Goal: Task Accomplishment & Management: Complete application form

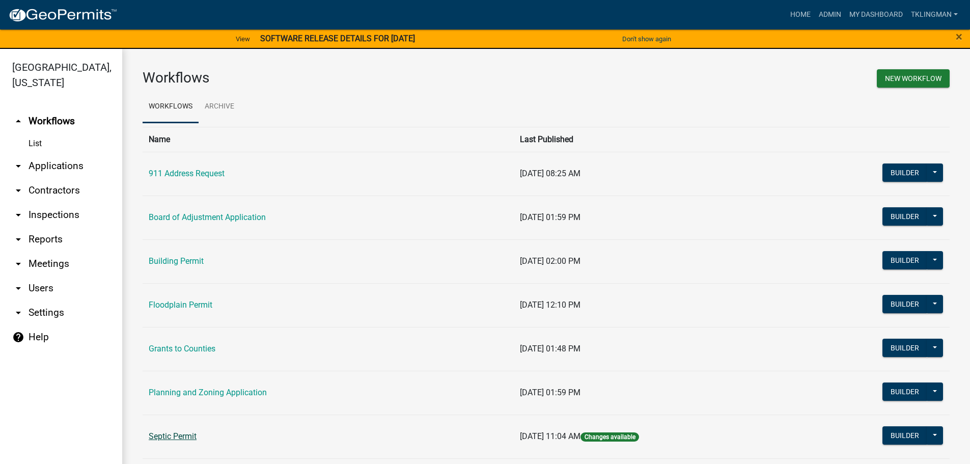
click at [173, 438] on link "Septic Permit" at bounding box center [173, 436] width 48 height 10
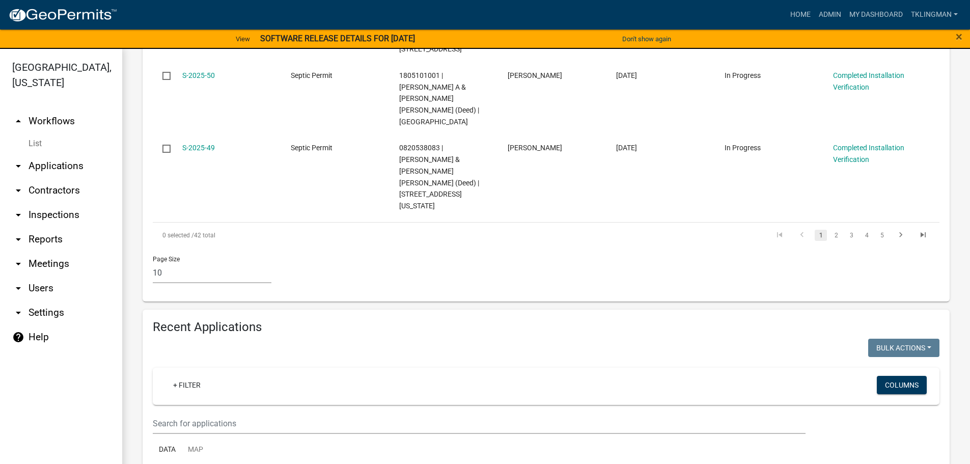
scroll to position [815, 0]
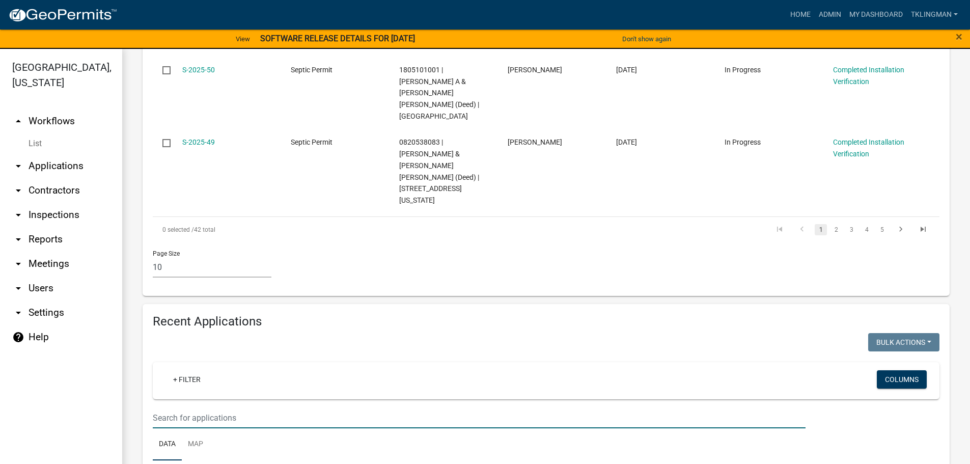
click at [233, 407] on input "text" at bounding box center [479, 417] width 653 height 21
type input "[PERSON_NAME]"
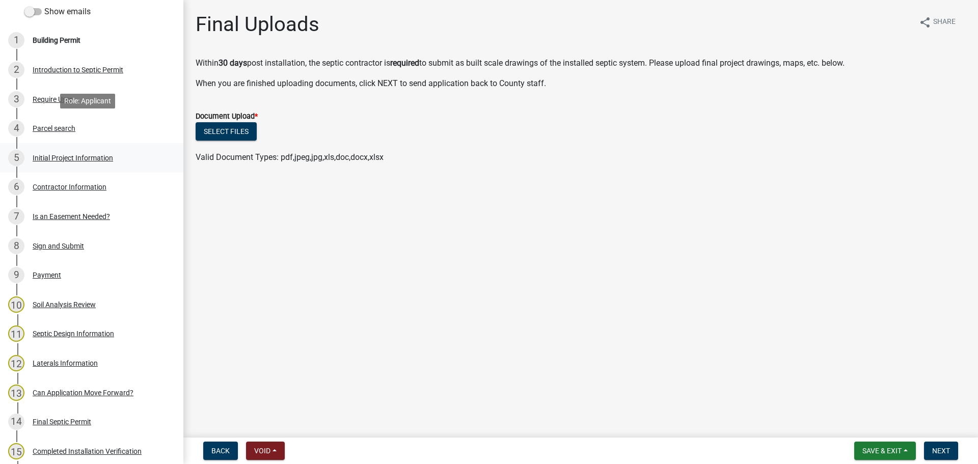
scroll to position [153, 0]
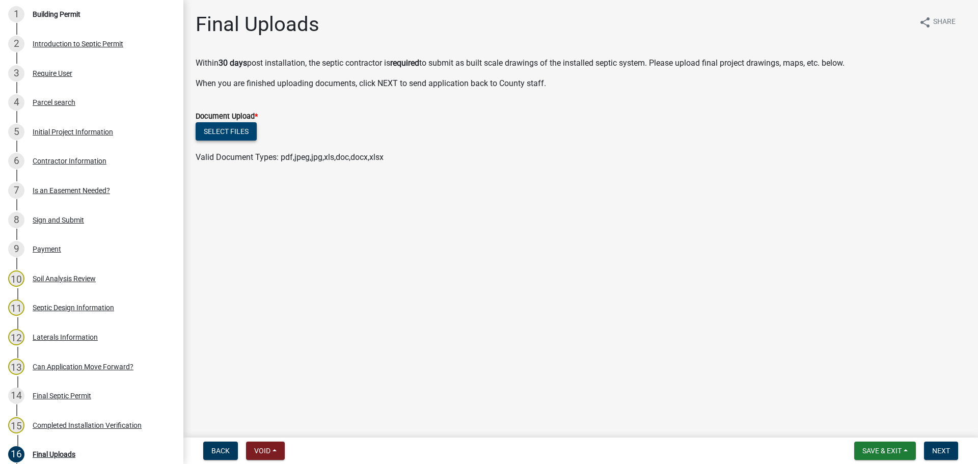
click at [222, 129] on button "Select files" at bounding box center [226, 131] width 61 height 18
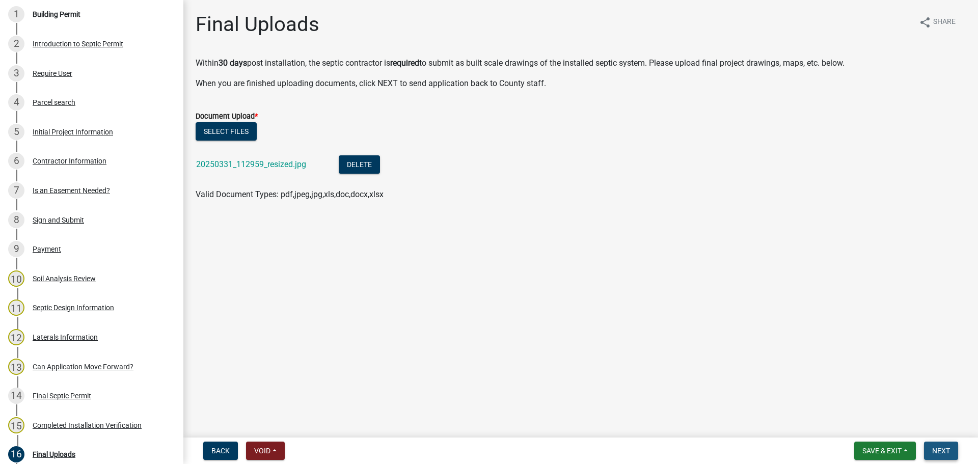
click at [938, 451] on span "Next" at bounding box center [941, 451] width 18 height 8
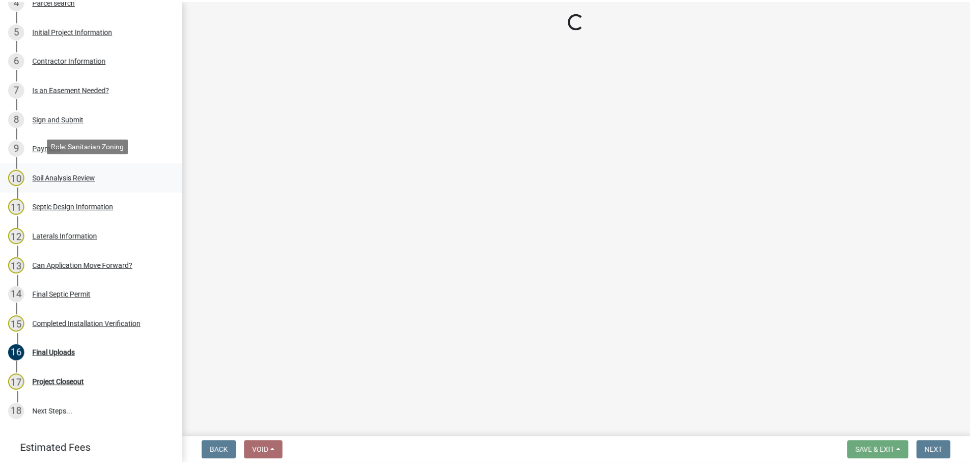
scroll to position [255, 0]
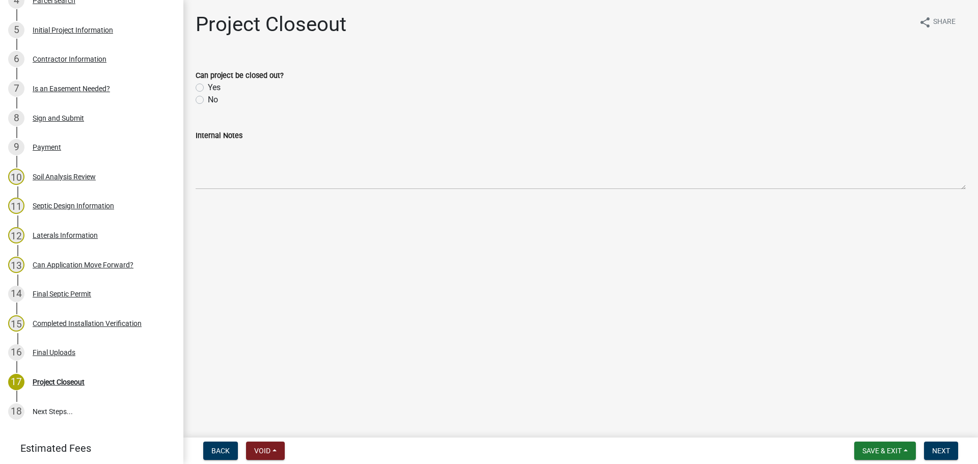
click at [208, 87] on label "Yes" at bounding box center [214, 87] width 13 height 12
click at [208, 87] on input "Yes" at bounding box center [211, 84] width 7 height 7
radio input "true"
click at [876, 447] on span "Save & Exit" at bounding box center [881, 451] width 39 height 8
click at [866, 424] on button "Save & Exit" at bounding box center [874, 424] width 81 height 24
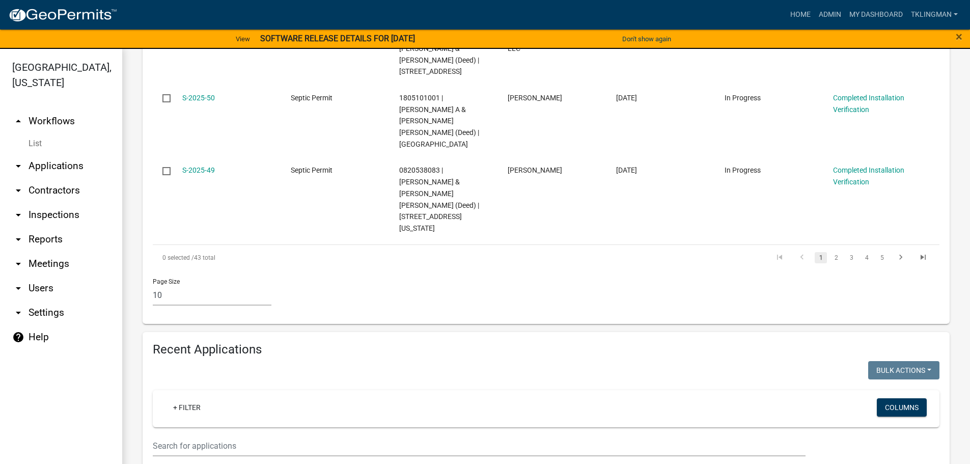
scroll to position [815, 0]
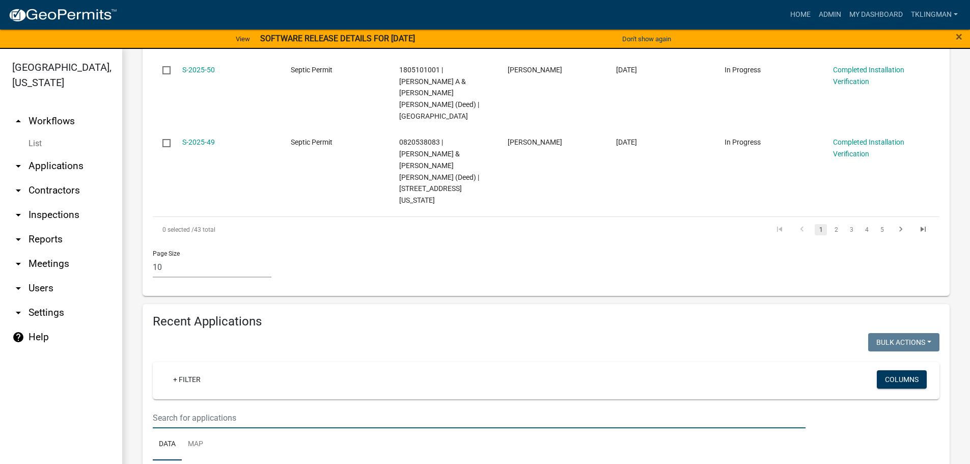
click at [228, 407] on input "text" at bounding box center [479, 417] width 653 height 21
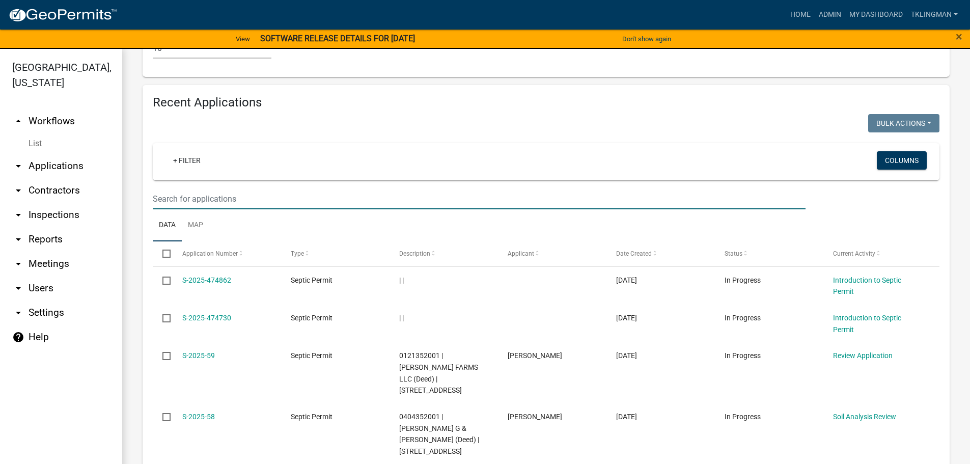
scroll to position [813, 0]
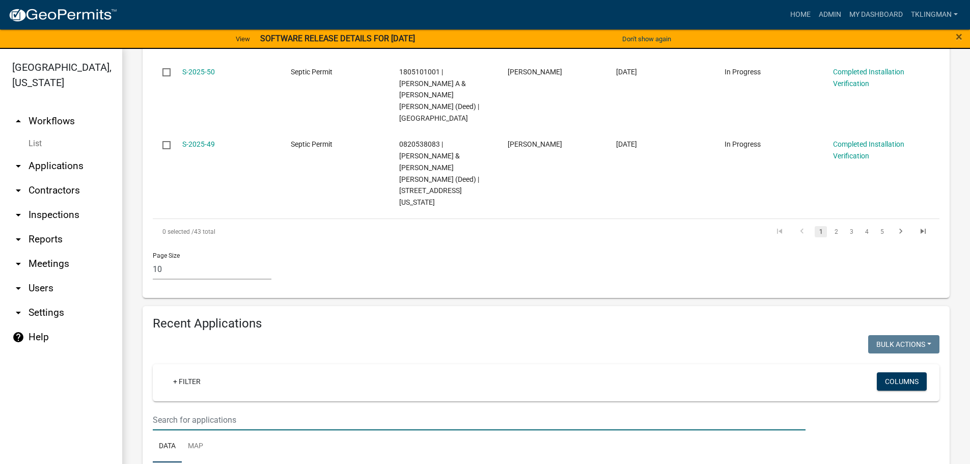
click at [199, 409] on input "text" at bounding box center [479, 419] width 653 height 21
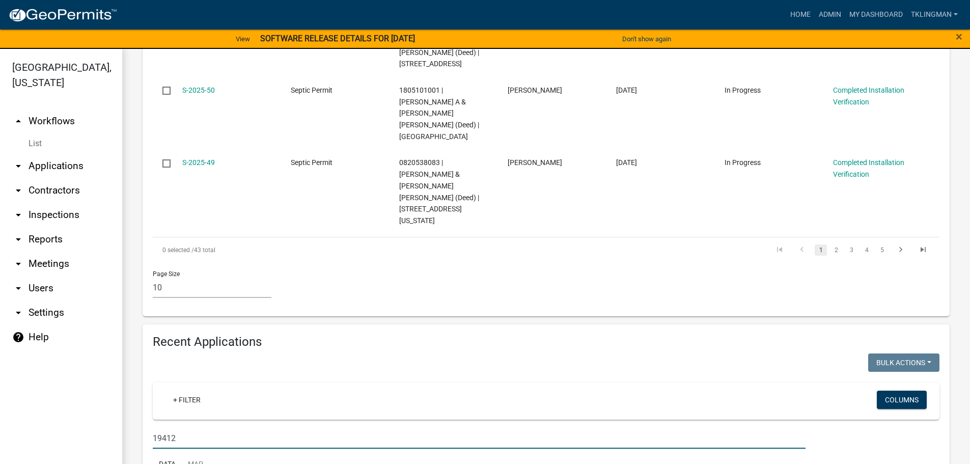
drag, startPoint x: 188, startPoint y: 287, endPoint x: 29, endPoint y: 306, distance: 160.9
click at [38, 306] on div "[GEOGRAPHIC_DATA], [US_STATE] arrow_drop_up Workflows List arrow_drop_down Appl…" at bounding box center [485, 262] width 970 height 427
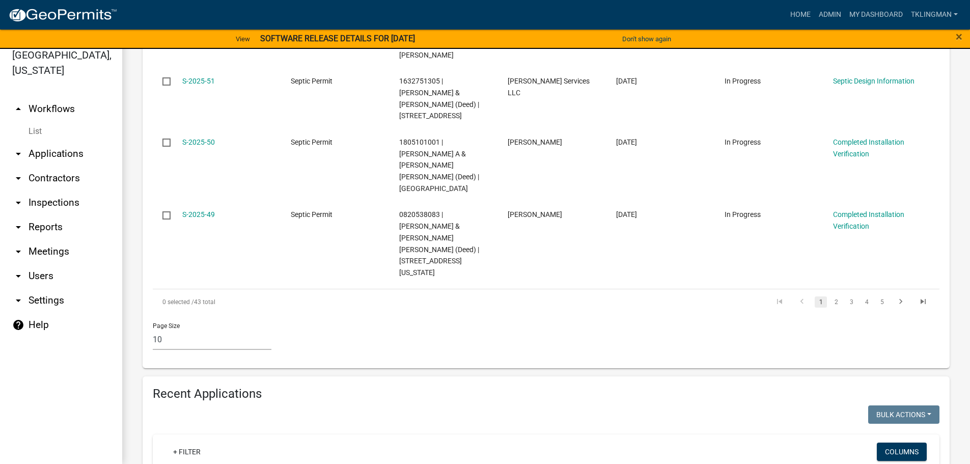
scroll to position [756, 0]
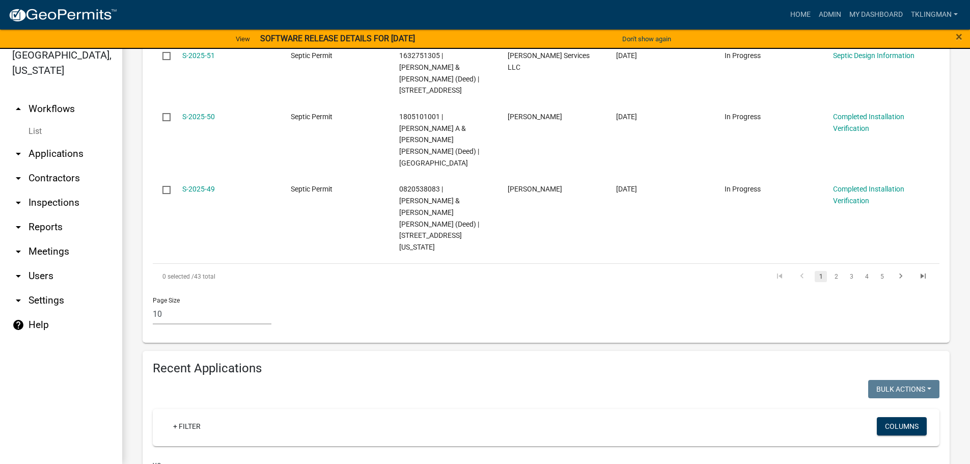
type input "y"
type input "1"
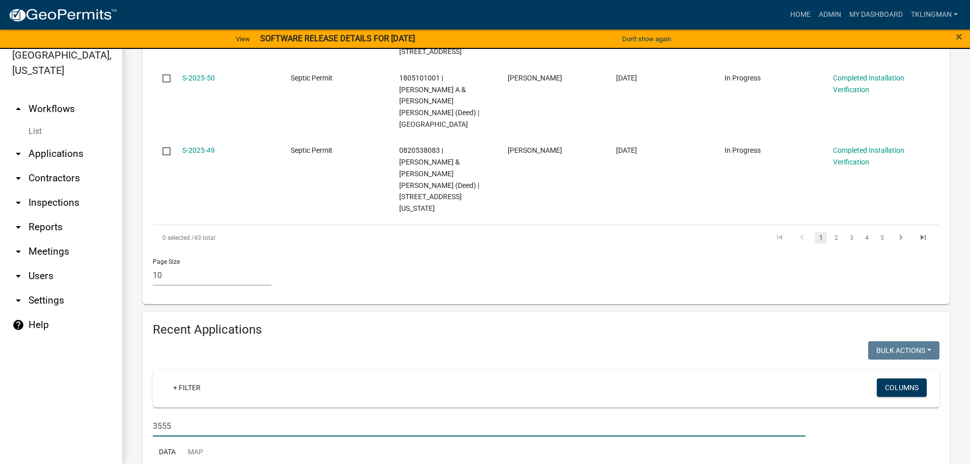
drag, startPoint x: 205, startPoint y: 276, endPoint x: 11, endPoint y: 290, distance: 195.1
click at [19, 288] on div "[GEOGRAPHIC_DATA], [US_STATE] arrow_drop_up Workflows List arrow_drop_down Appl…" at bounding box center [485, 250] width 970 height 427
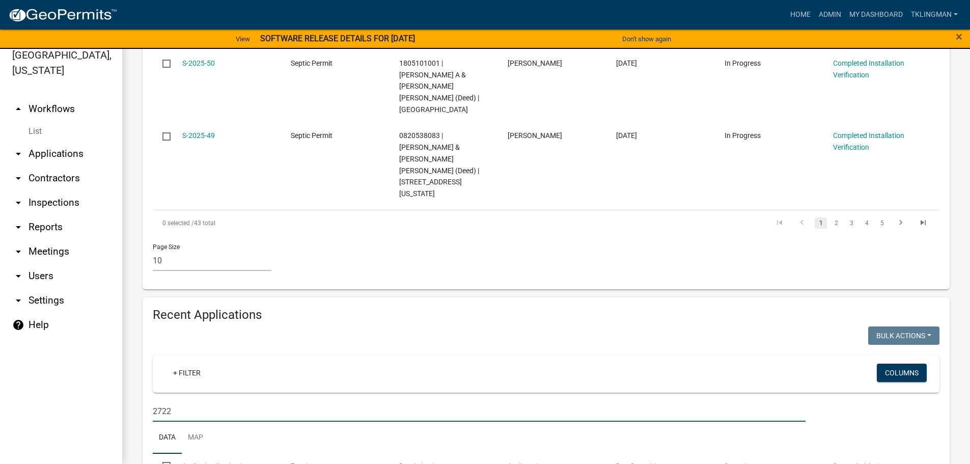
type input "2722"
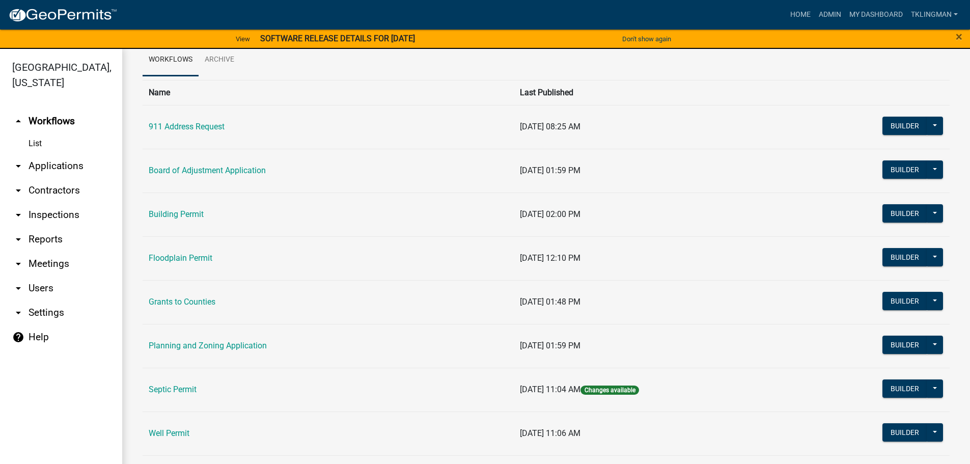
scroll to position [98, 0]
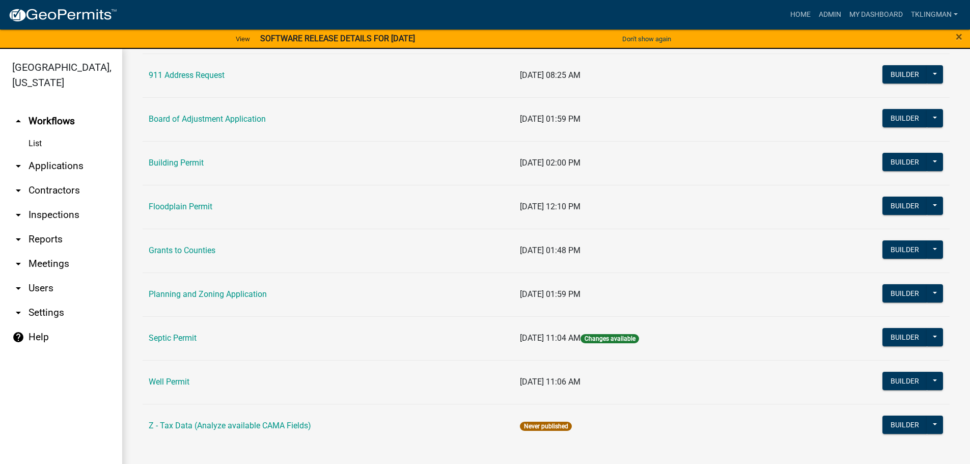
click at [189, 340] on link "Septic Permit" at bounding box center [173, 338] width 48 height 10
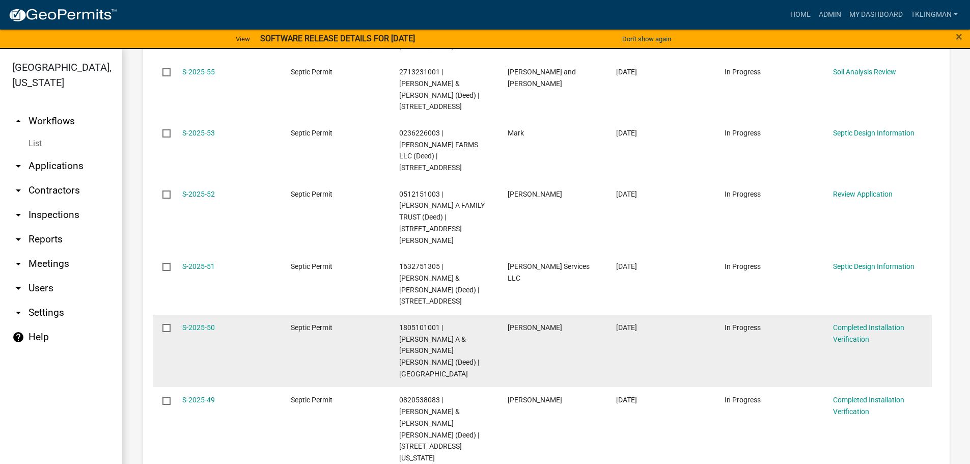
scroll to position [713, 0]
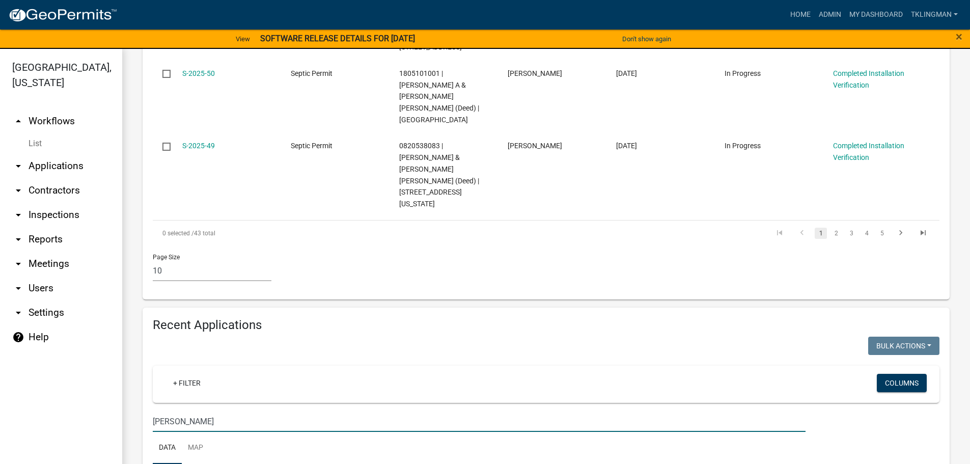
scroll to position [821, 0]
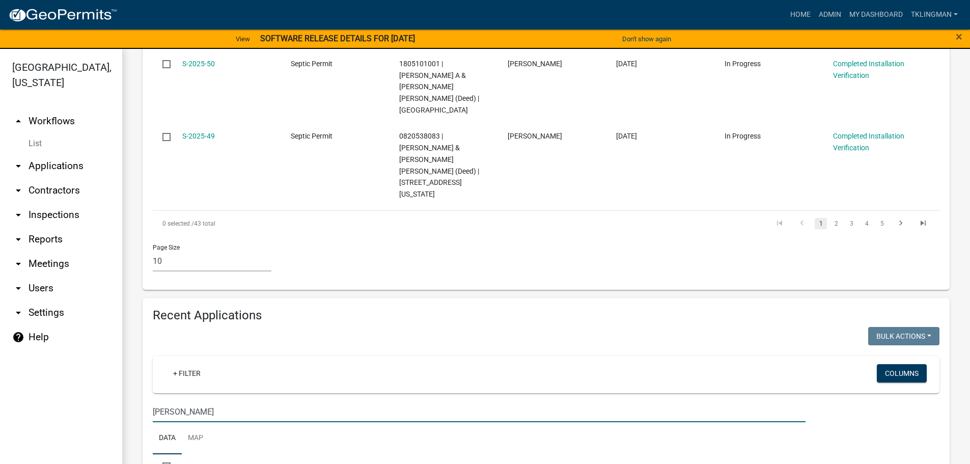
type input "brase"
click at [797, 11] on link "Home" at bounding box center [800, 14] width 29 height 19
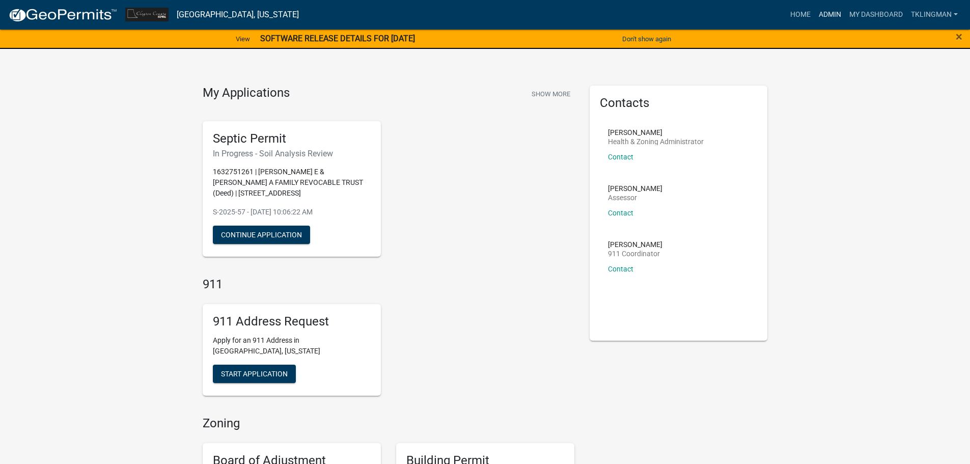
click at [823, 13] on link "Admin" at bounding box center [830, 14] width 31 height 19
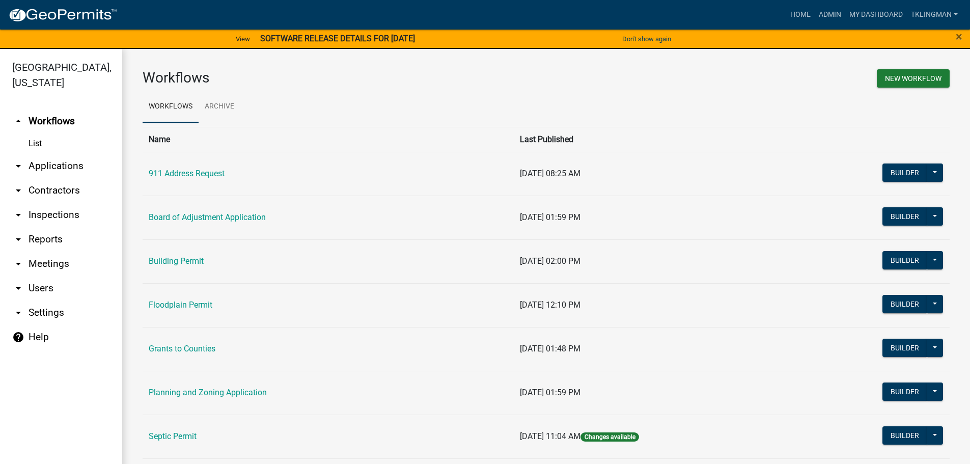
scroll to position [98, 0]
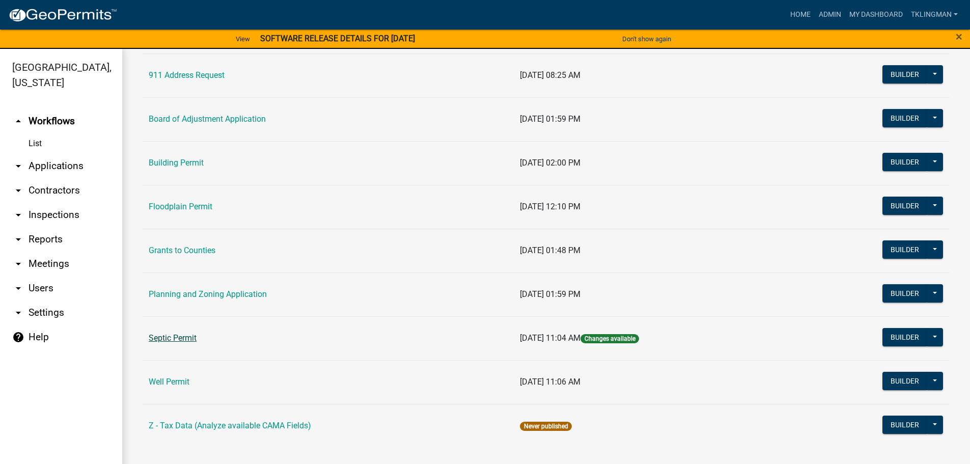
click at [179, 340] on link "Septic Permit" at bounding box center [173, 338] width 48 height 10
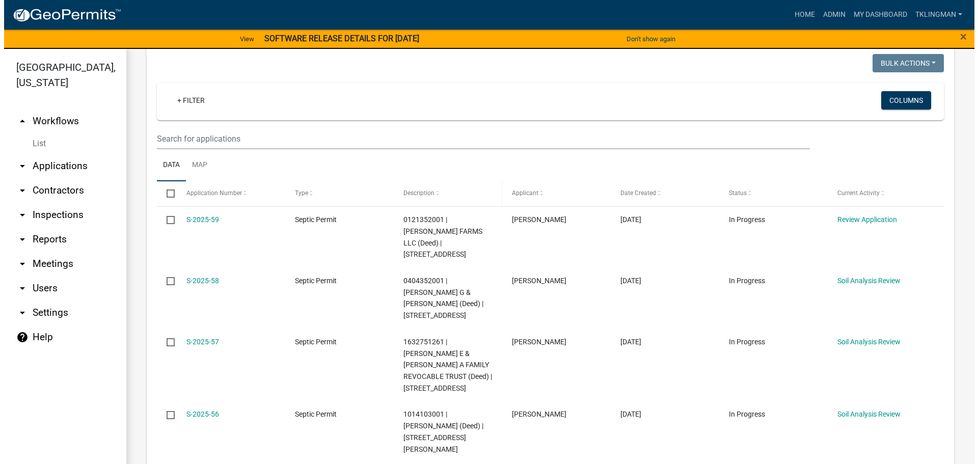
scroll to position [204, 0]
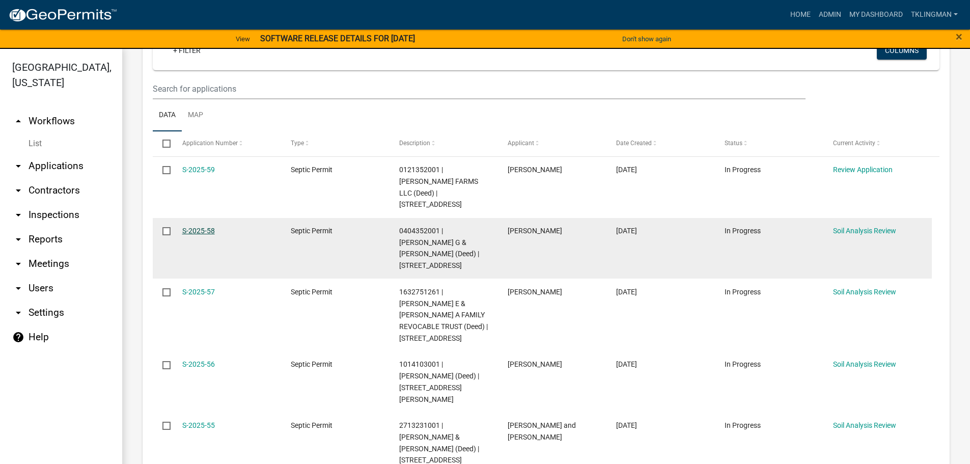
click at [206, 227] on link "S-2025-58" at bounding box center [198, 231] width 33 height 8
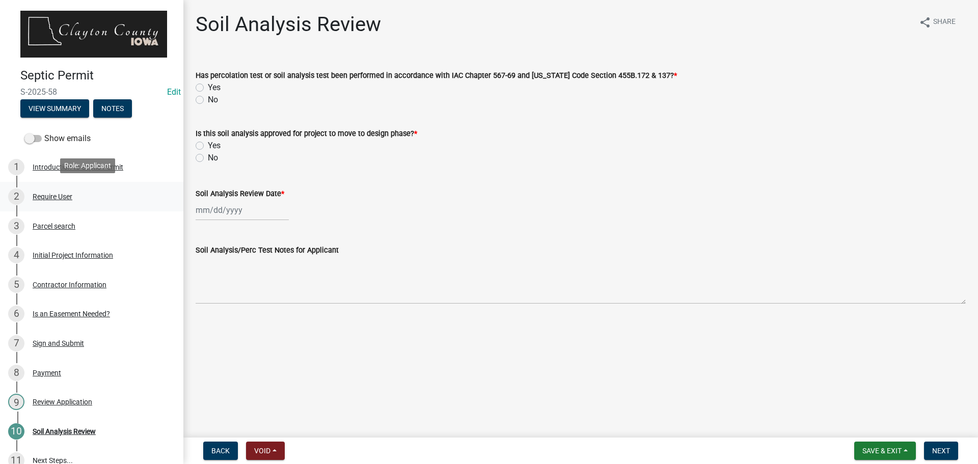
click at [59, 194] on div "Require User" at bounding box center [53, 196] width 40 height 7
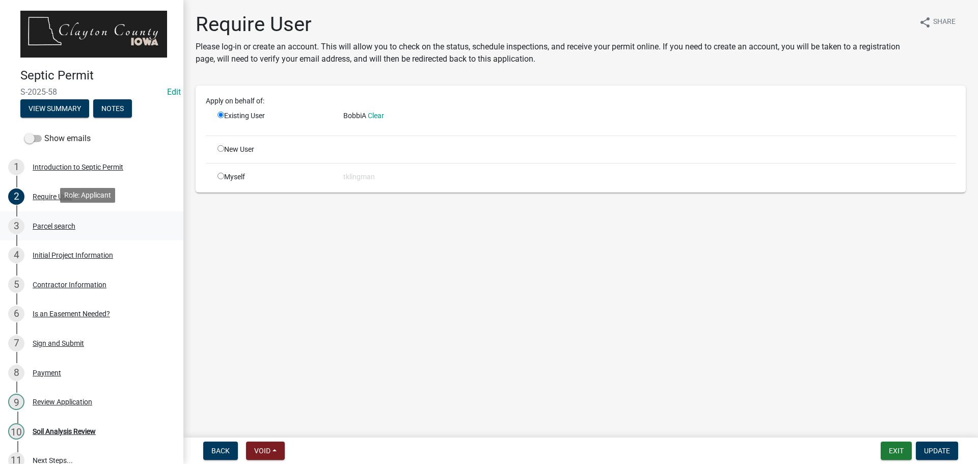
click at [57, 223] on div "Parcel search" at bounding box center [54, 226] width 43 height 7
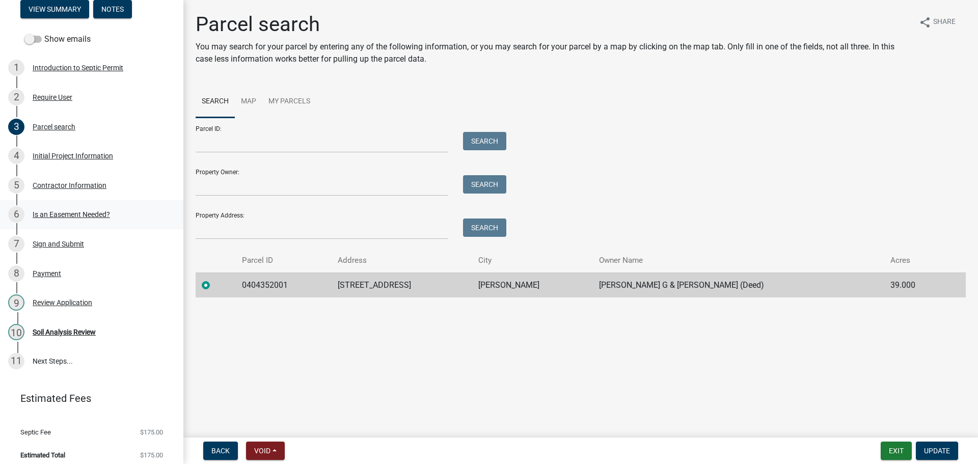
scroll to position [103, 0]
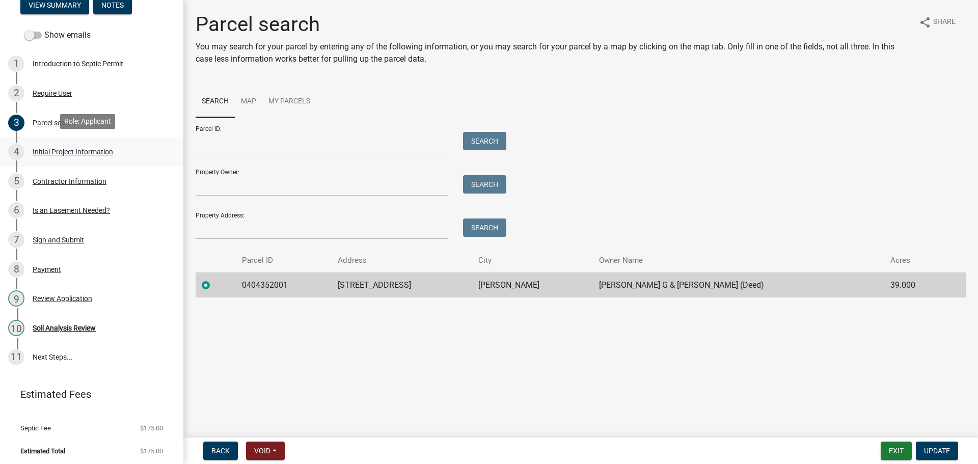
click at [71, 151] on div "Initial Project Information" at bounding box center [73, 151] width 80 height 7
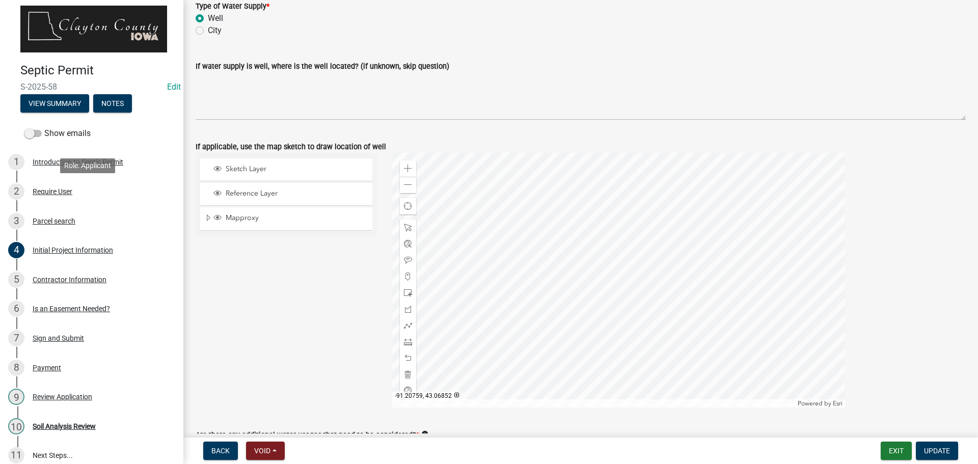
scroll to position [0, 0]
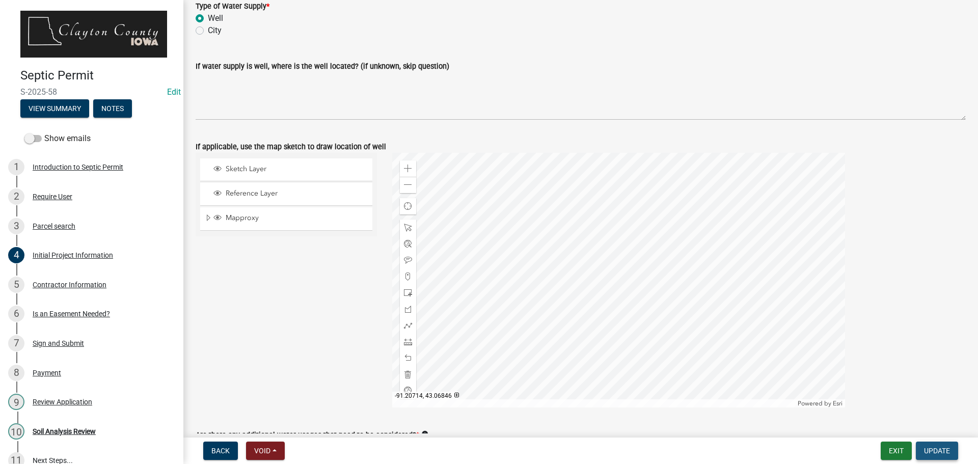
click at [933, 447] on span "Update" at bounding box center [937, 451] width 26 height 8
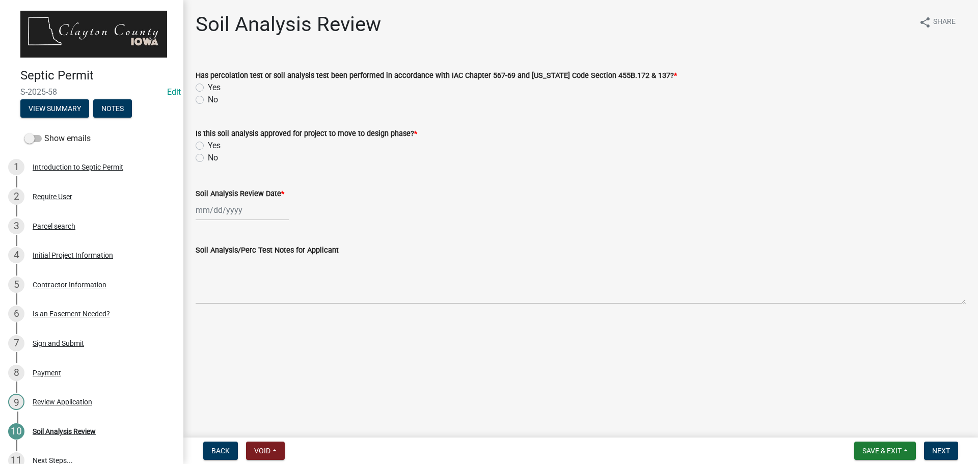
click at [208, 88] on label "Yes" at bounding box center [214, 87] width 13 height 12
click at [208, 88] on input "Yes" at bounding box center [211, 84] width 7 height 7
radio input "true"
click at [207, 143] on div "Yes" at bounding box center [581, 146] width 770 height 12
click at [204, 143] on div "Yes" at bounding box center [581, 146] width 770 height 12
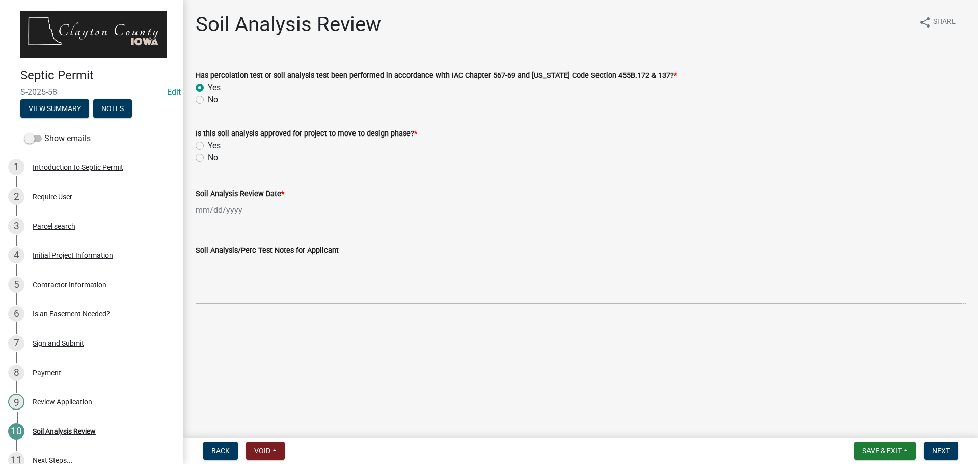
click at [208, 145] on label "Yes" at bounding box center [214, 146] width 13 height 12
click at [208, 145] on input "Yes" at bounding box center [211, 143] width 7 height 7
radio input "true"
select select "9"
select select "2025"
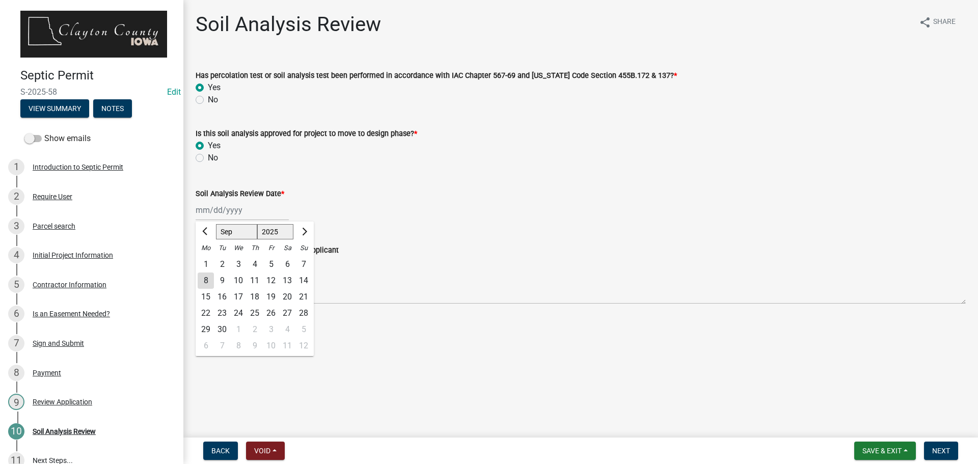
click at [249, 215] on div "Jan Feb Mar Apr May Jun Jul Aug Sep Oct Nov Dec 1525 1526 1527 1528 1529 1530 1…" at bounding box center [242, 210] width 93 height 21
click at [221, 264] on div "2" at bounding box center [222, 264] width 16 height 16
type input "[DATE]"
click at [941, 452] on span "Next" at bounding box center [941, 451] width 18 height 8
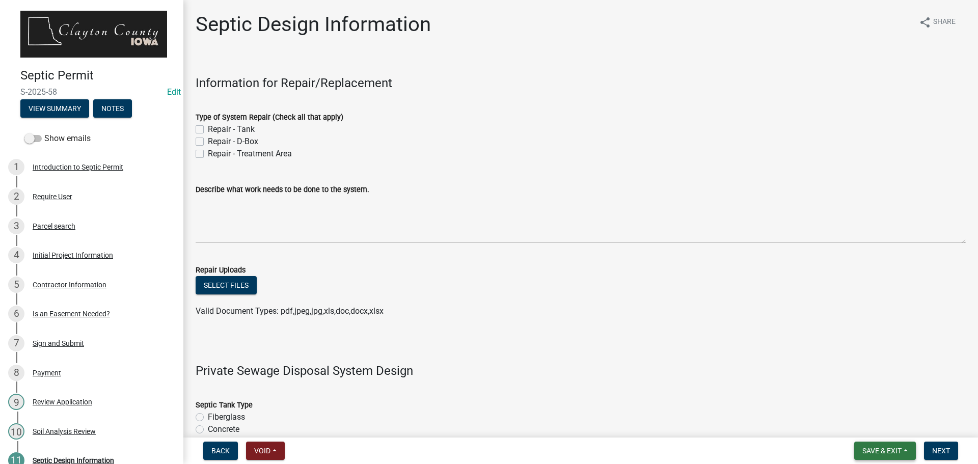
click at [880, 451] on span "Save & Exit" at bounding box center [881, 451] width 39 height 8
click at [877, 427] on button "Save & Exit" at bounding box center [874, 424] width 81 height 24
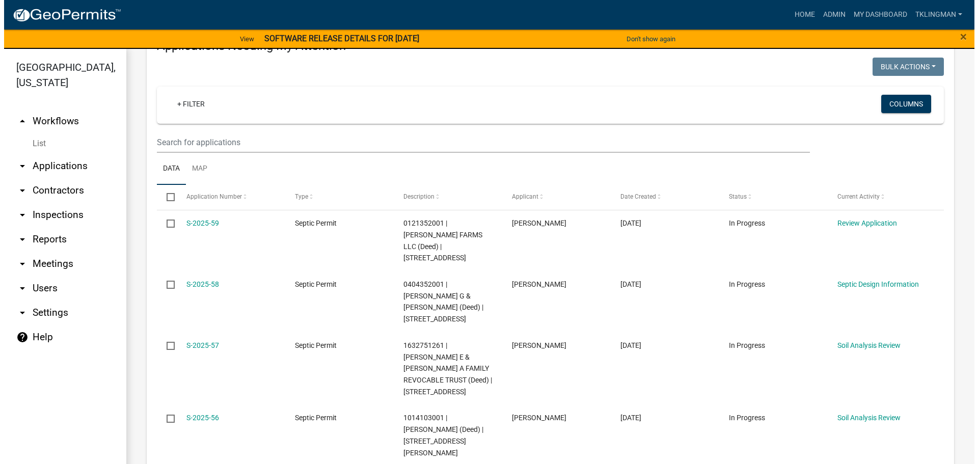
scroll to position [153, 0]
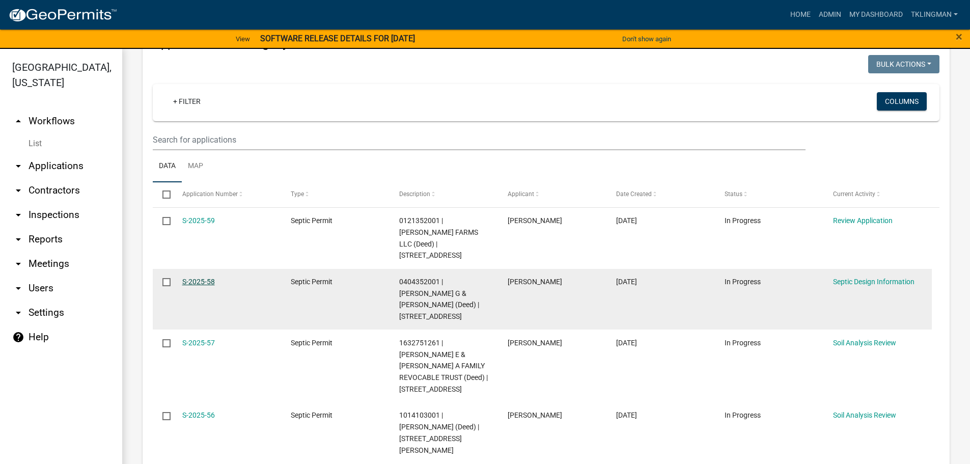
click at [209, 278] on link "S-2025-58" at bounding box center [198, 282] width 33 height 8
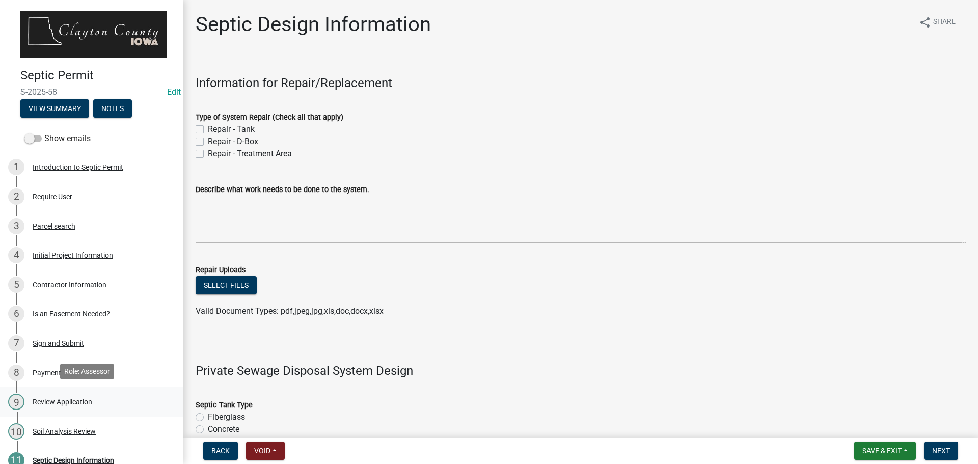
click at [83, 399] on div "Review Application" at bounding box center [63, 401] width 60 height 7
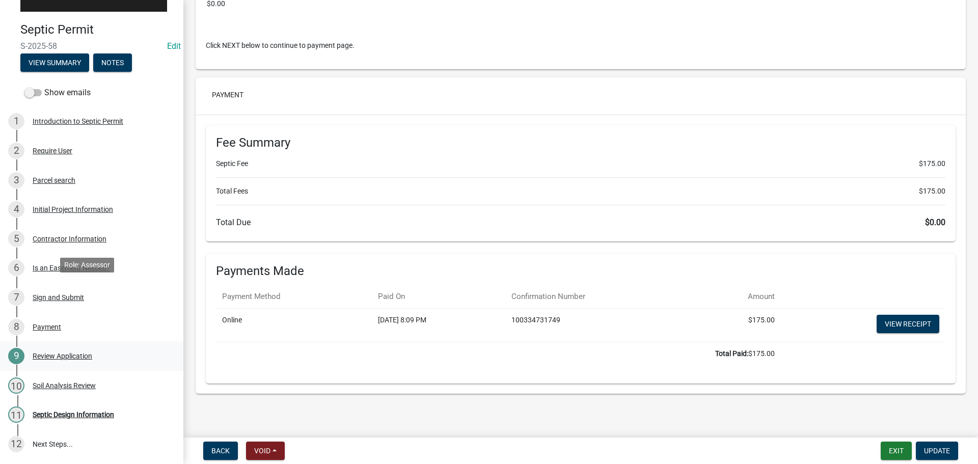
scroll to position [133, 0]
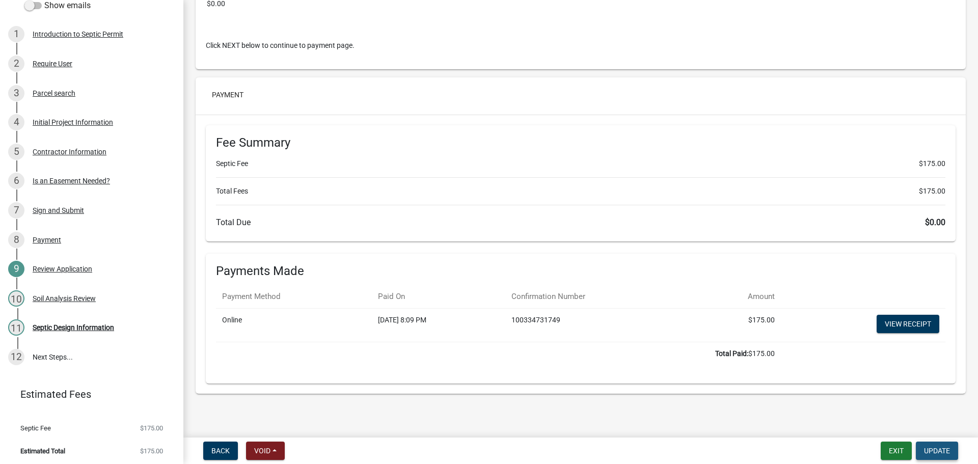
click at [947, 449] on span "Update" at bounding box center [937, 451] width 26 height 8
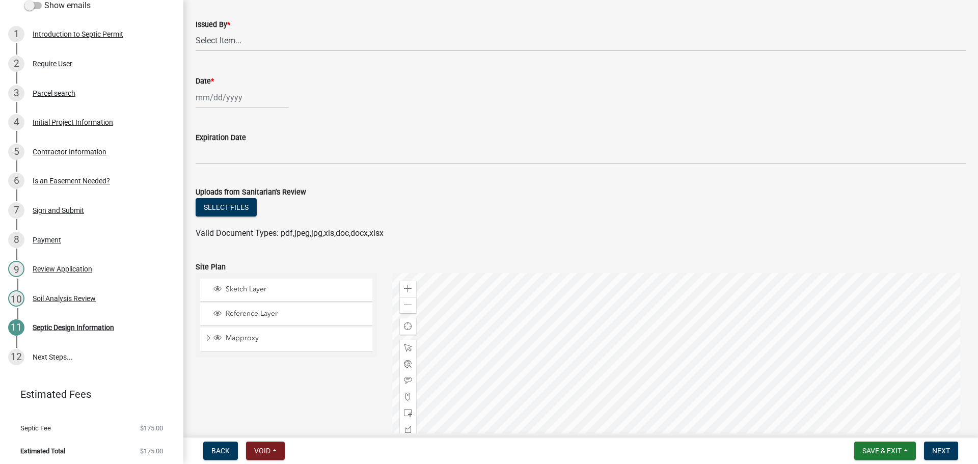
scroll to position [1077, 0]
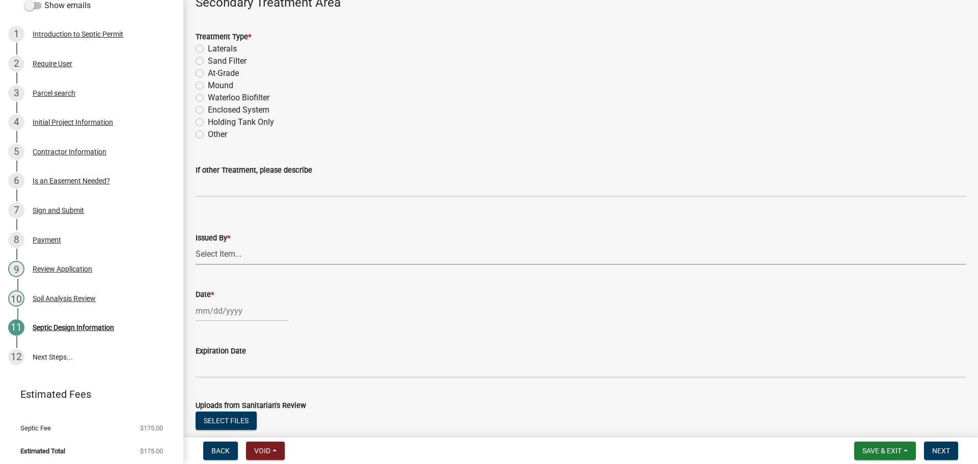
click at [235, 253] on select "Select Item... Patti Ruff Tammy Klingman" at bounding box center [581, 254] width 770 height 21
click at [196, 244] on select "Select Item... Patti Ruff Tammy Klingman" at bounding box center [581, 254] width 770 height 21
select select "41ff415c-e69d-4efe-9870-abb05f229412"
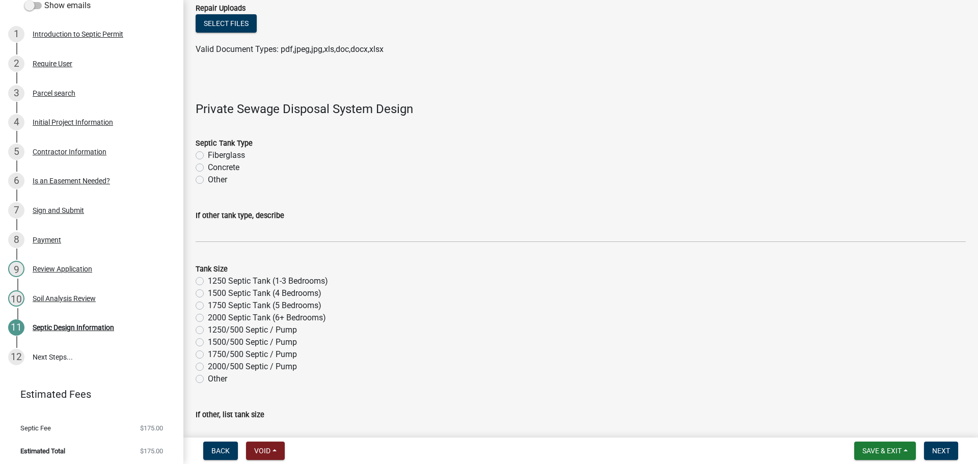
scroll to position [0, 0]
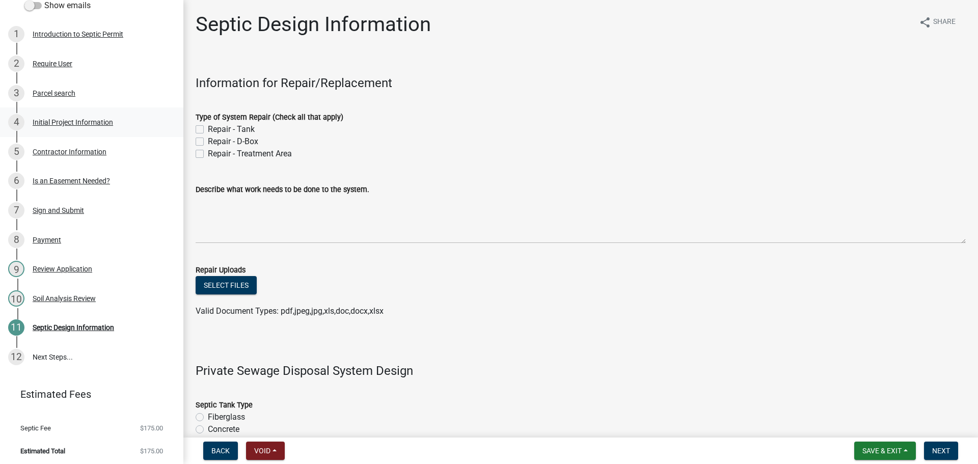
click at [68, 119] on div "Initial Project Information" at bounding box center [73, 122] width 80 height 7
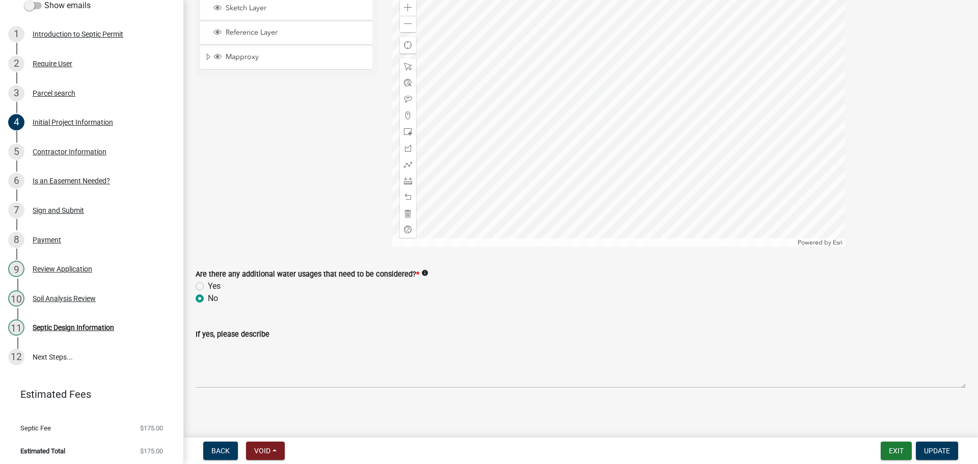
scroll to position [1742, 0]
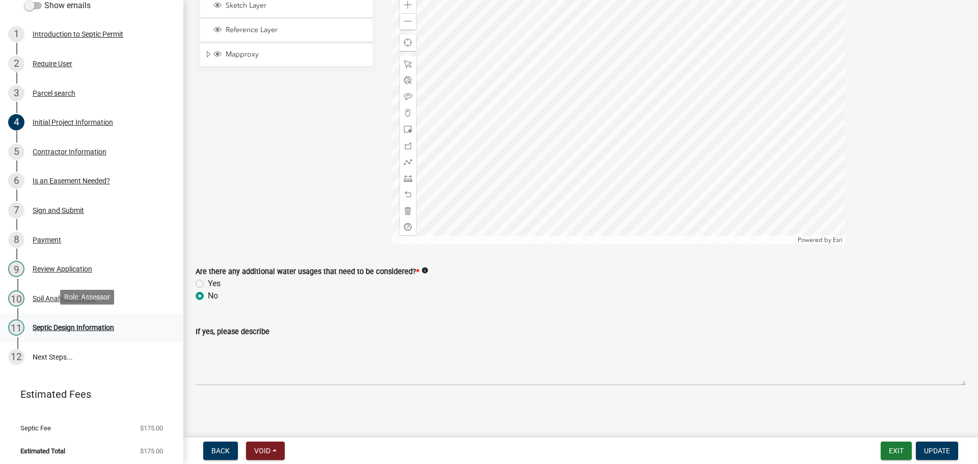
click at [47, 324] on div "Septic Design Information" at bounding box center [73, 327] width 81 height 7
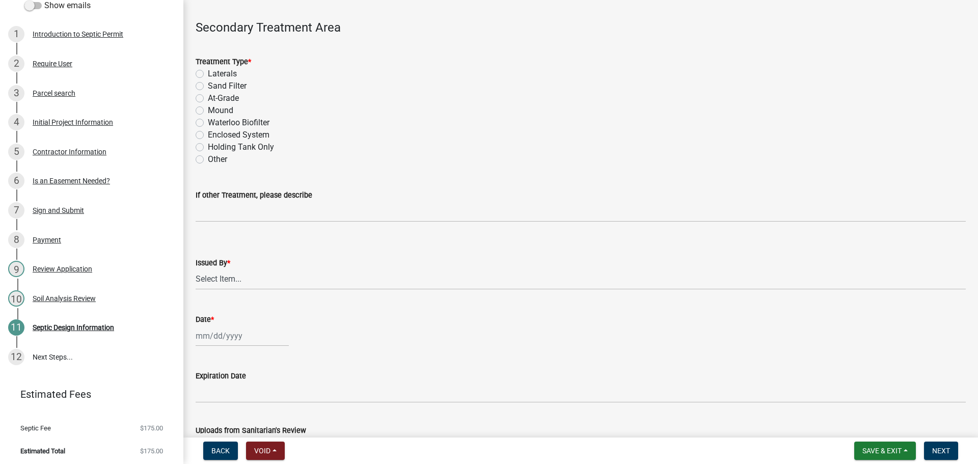
scroll to position [1069, 0]
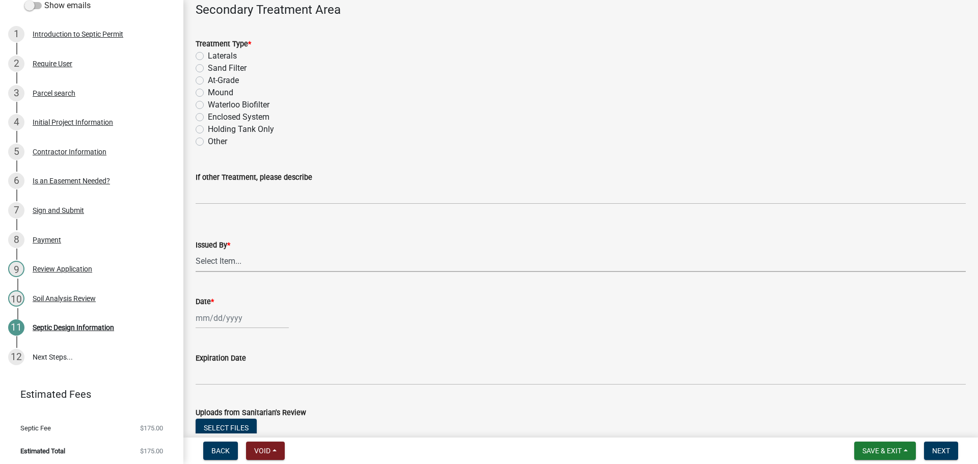
click at [267, 263] on select "Select Item... Patti Ruff Tammy Klingman" at bounding box center [581, 261] width 770 height 21
click at [196, 251] on select "Select Item... Patti Ruff Tammy Klingman" at bounding box center [581, 261] width 770 height 21
select select "41ff415c-e69d-4efe-9870-abb05f229412"
click at [237, 318] on div at bounding box center [242, 318] width 93 height 21
select select "9"
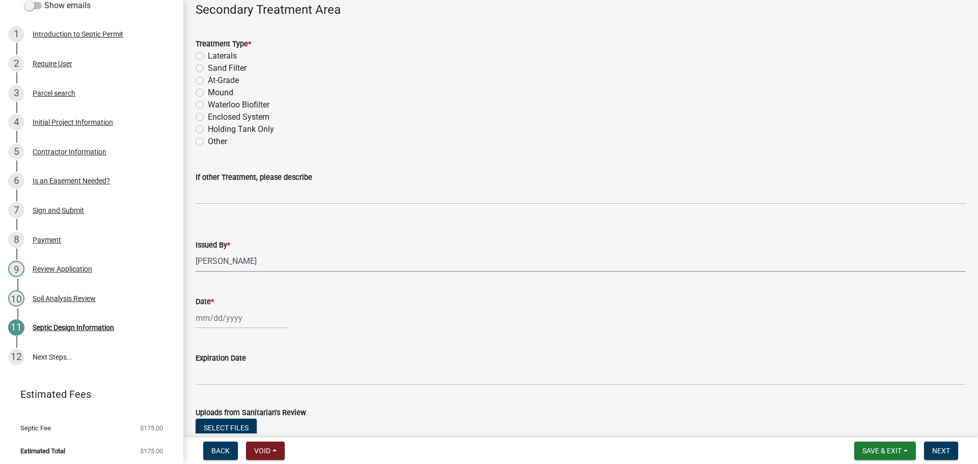
select select "2025"
click at [205, 232] on div "8" at bounding box center [206, 231] width 16 height 16
type input "09/08/2025"
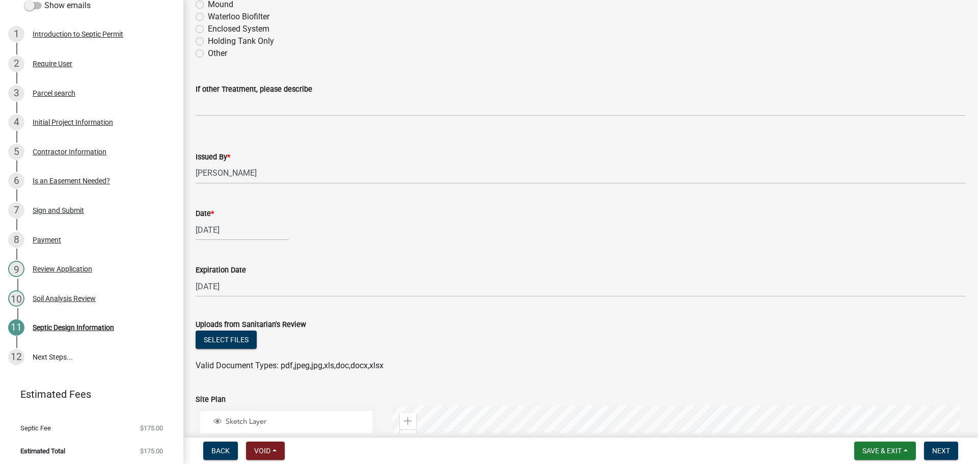
scroll to position [1171, 0]
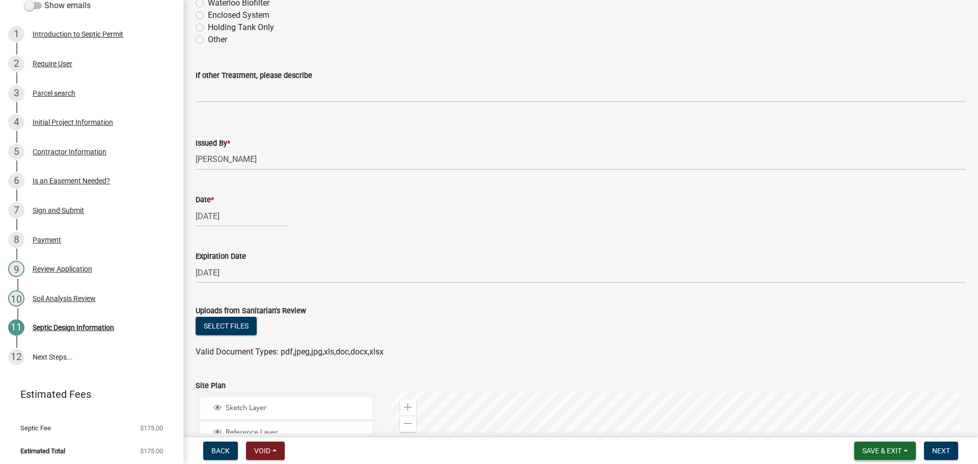
click at [890, 448] on span "Save & Exit" at bounding box center [881, 451] width 39 height 8
click at [880, 421] on button "Save & Exit" at bounding box center [874, 424] width 81 height 24
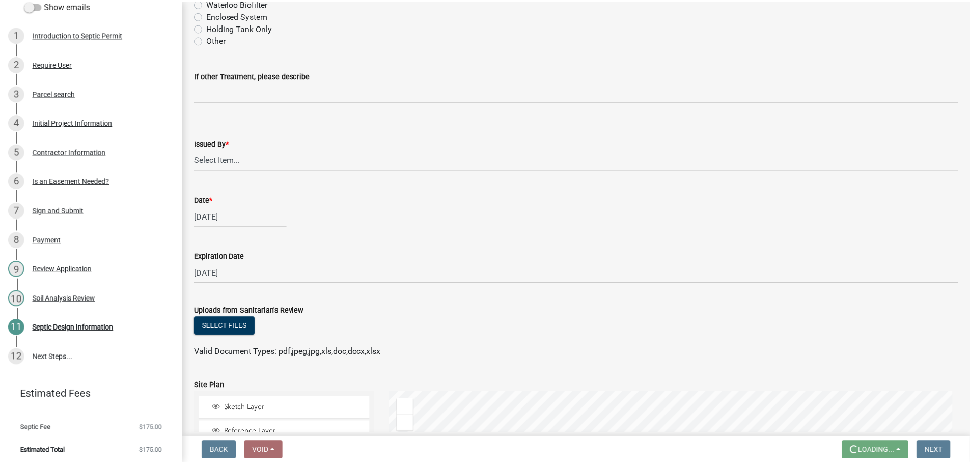
scroll to position [0, 0]
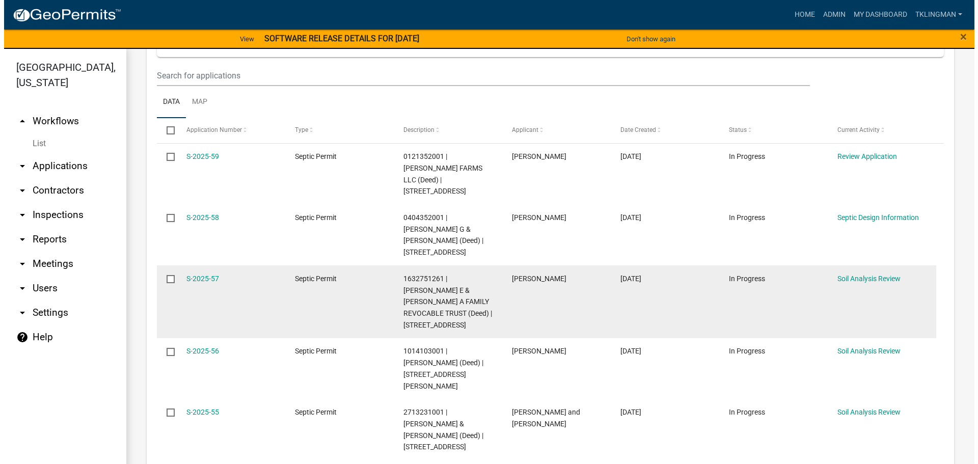
scroll to position [204, 0]
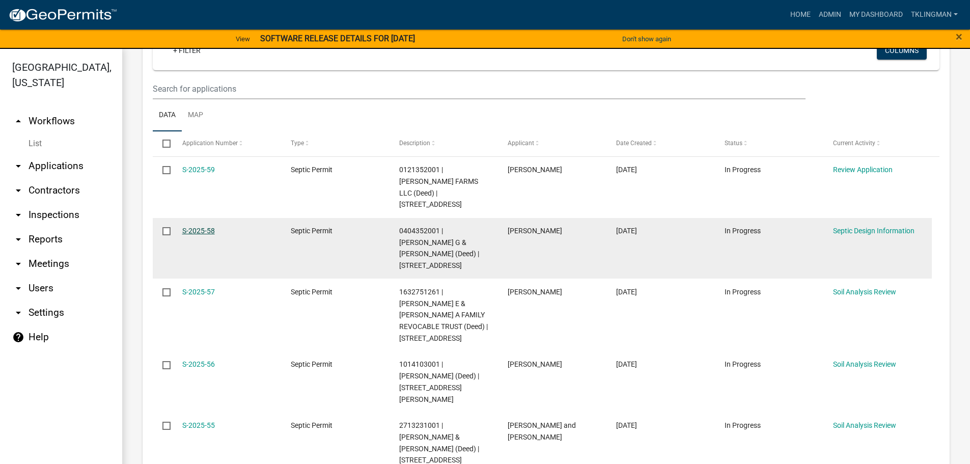
click at [190, 227] on link "S-2025-58" at bounding box center [198, 231] width 33 height 8
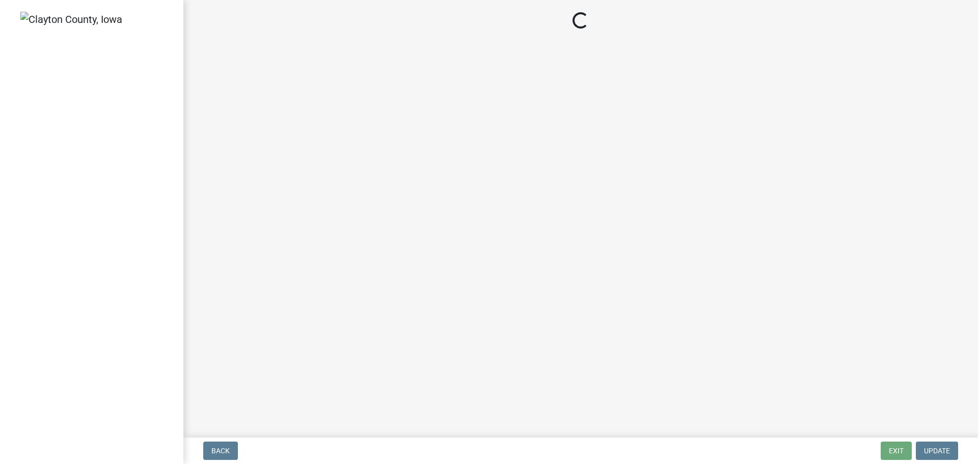
select select "41ff415c-e69d-4efe-9870-abb05f229412"
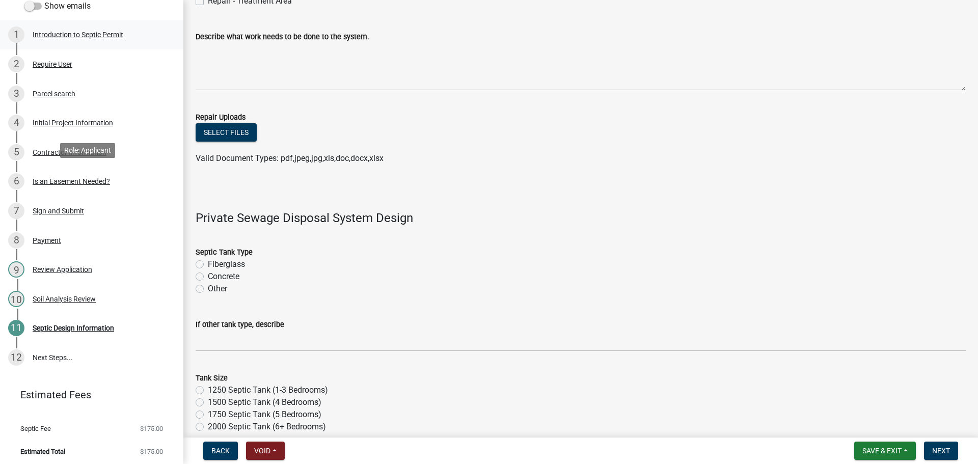
scroll to position [133, 0]
click at [67, 207] on div "Sign and Submit" at bounding box center [58, 210] width 51 height 7
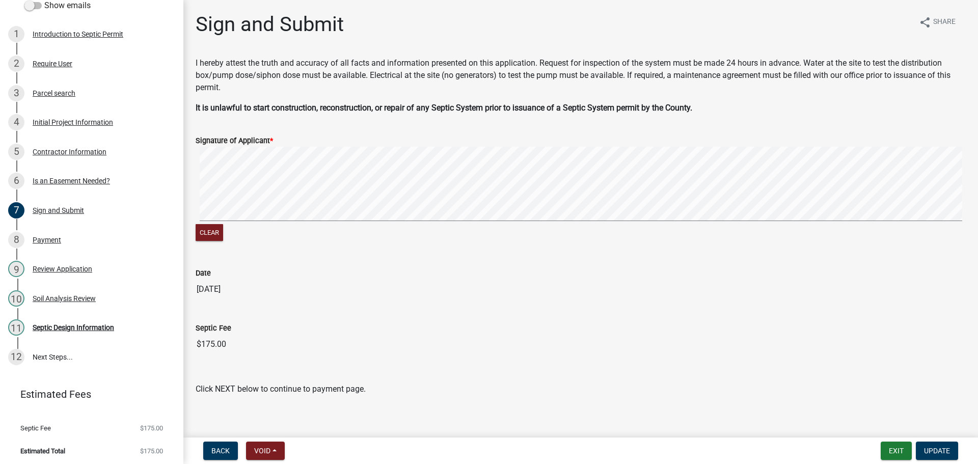
scroll to position [10, 0]
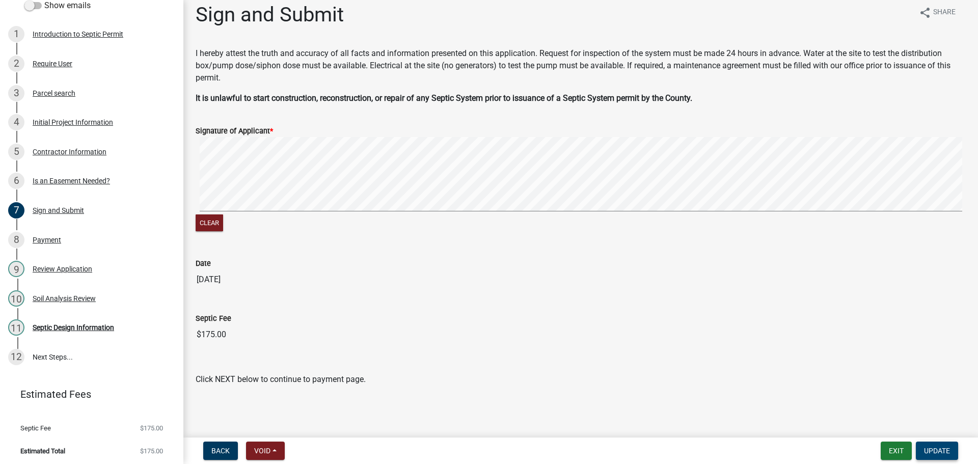
click at [948, 450] on span "Update" at bounding box center [937, 451] width 26 height 8
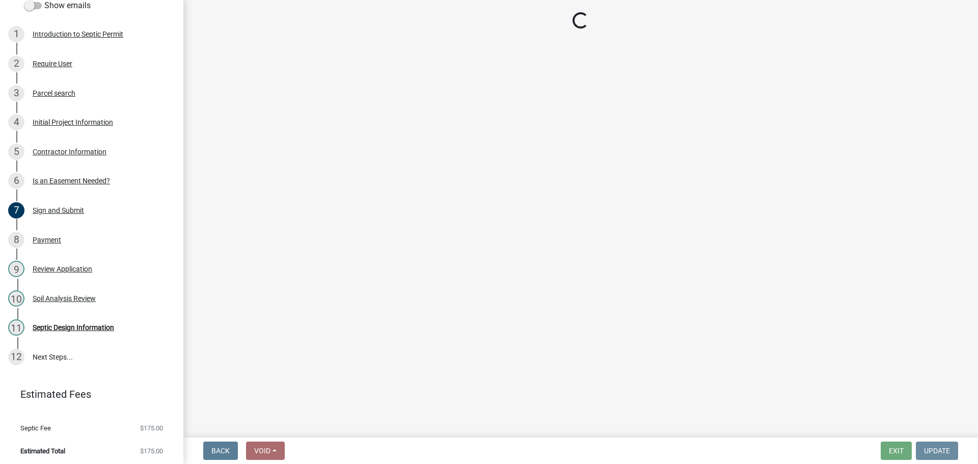
scroll to position [0, 0]
select select "41ff415c-e69d-4efe-9870-abb05f229412"
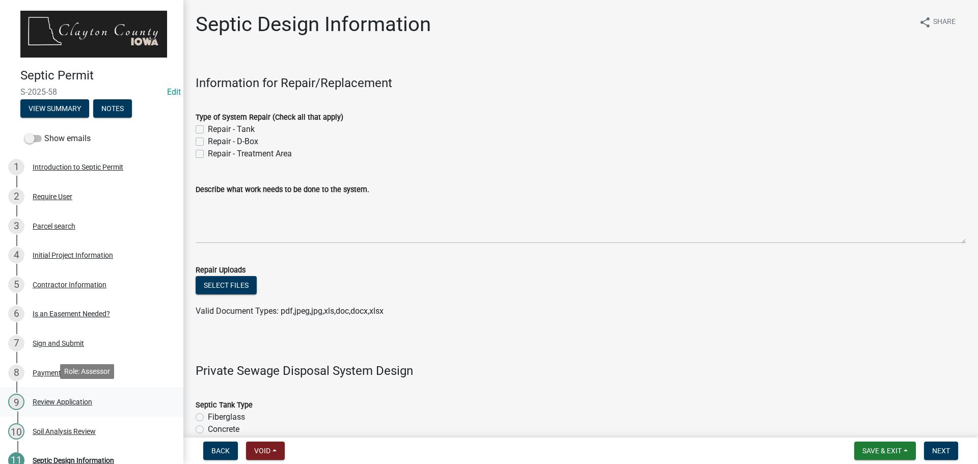
click at [59, 398] on div "Review Application" at bounding box center [63, 401] width 60 height 7
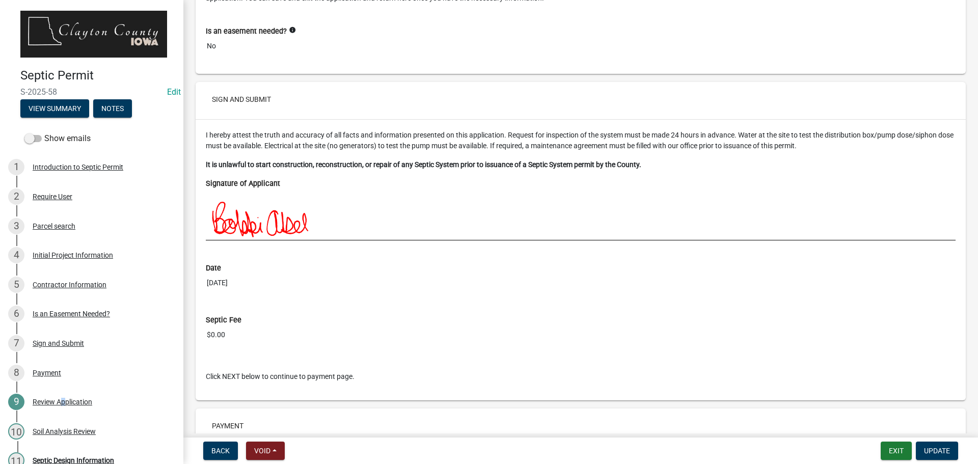
scroll to position [3947, 0]
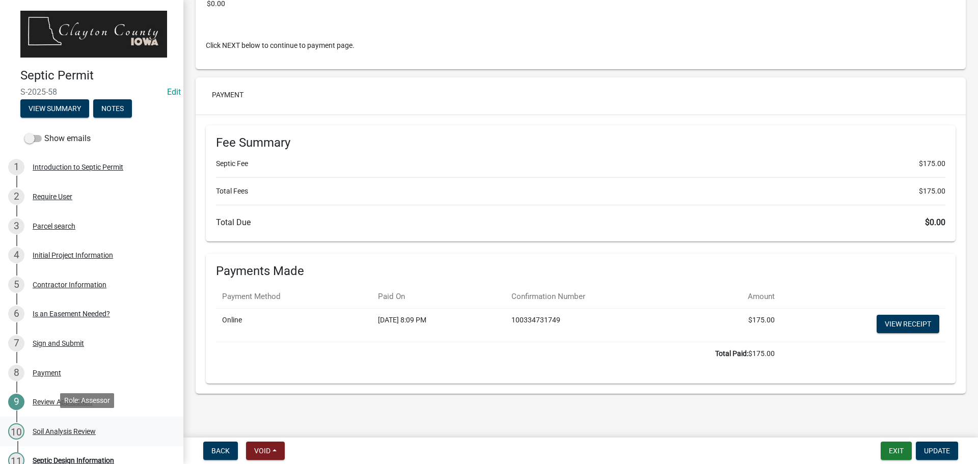
click at [85, 428] on div "Soil Analysis Review" at bounding box center [64, 431] width 63 height 7
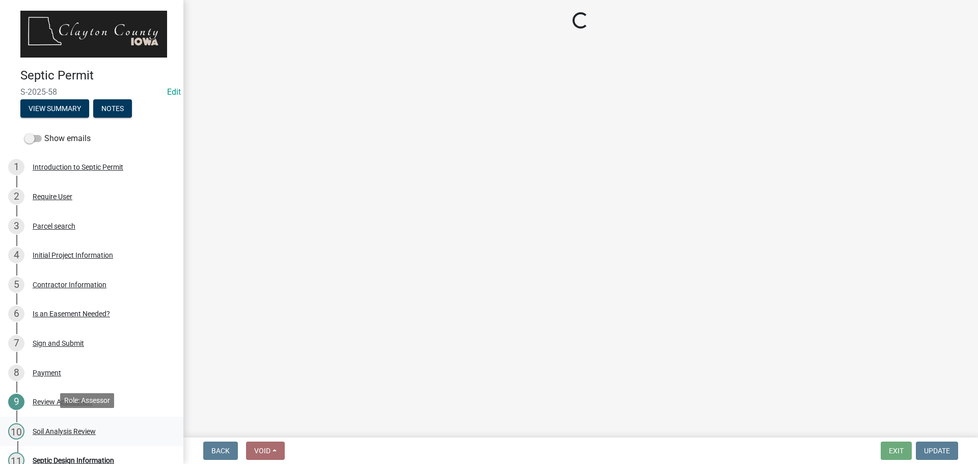
scroll to position [0, 0]
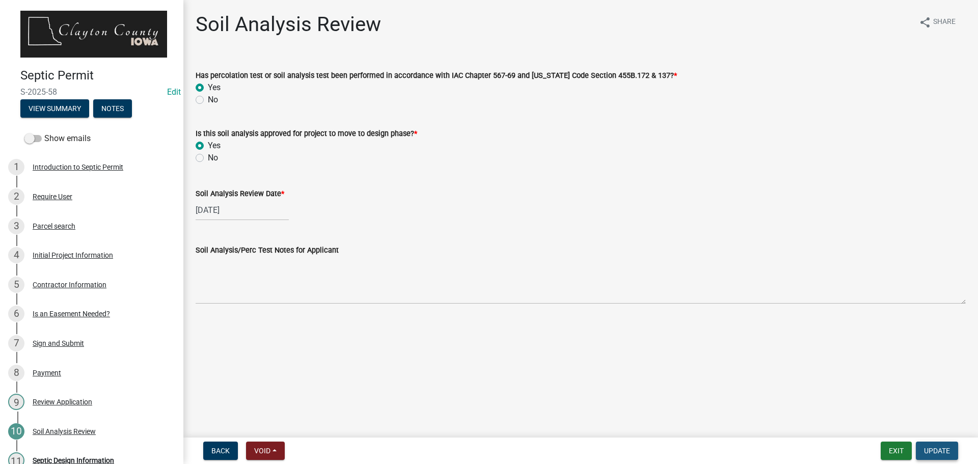
click at [924, 450] on span "Update" at bounding box center [937, 451] width 26 height 8
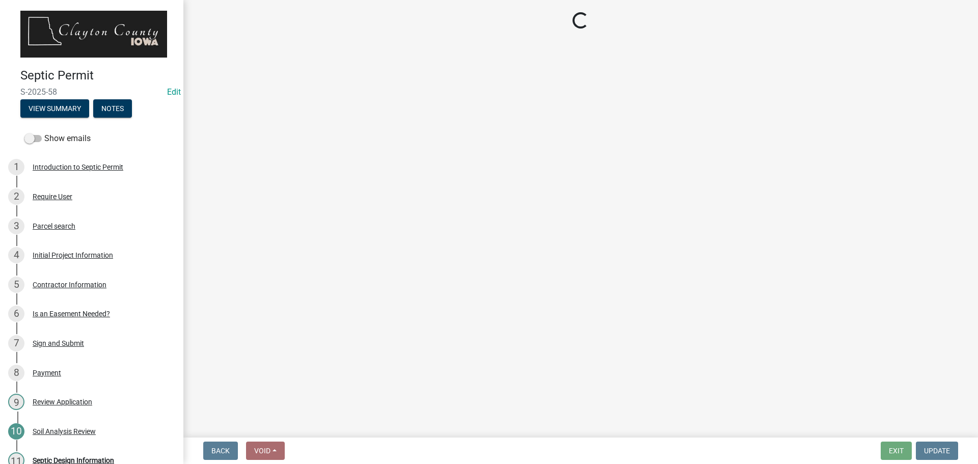
select select "41ff415c-e69d-4efe-9870-abb05f229412"
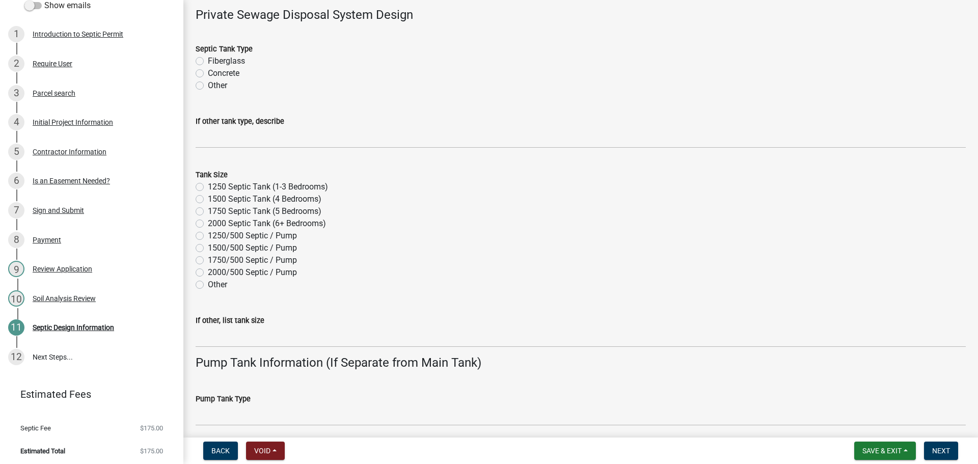
scroll to position [356, 0]
click at [208, 184] on label "1250 Septic Tank (1-3 Bedrooms)" at bounding box center [268, 186] width 120 height 12
click at [208, 184] on input "1250 Septic Tank (1-3 Bedrooms)" at bounding box center [211, 183] width 7 height 7
radio input "true"
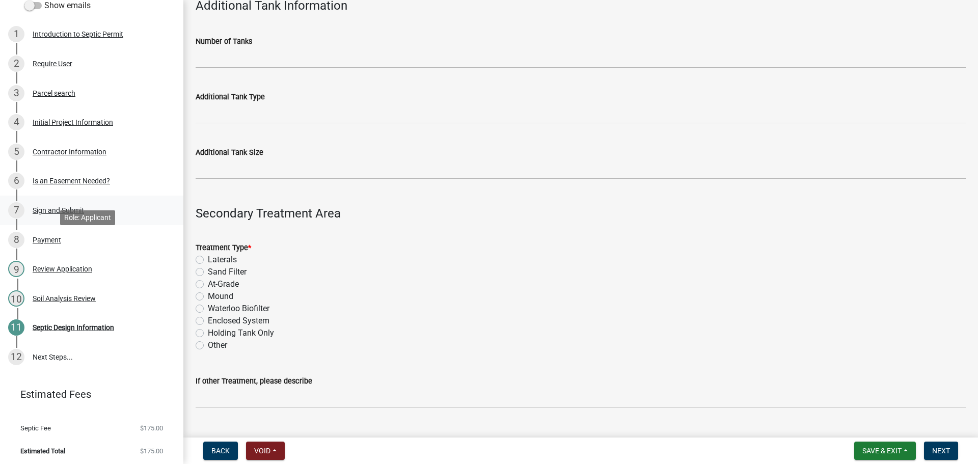
scroll to position [0, 0]
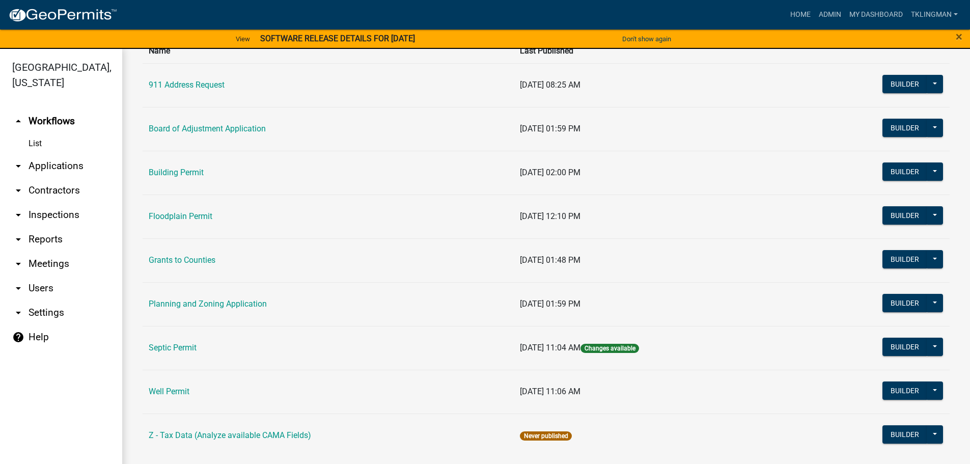
scroll to position [98, 0]
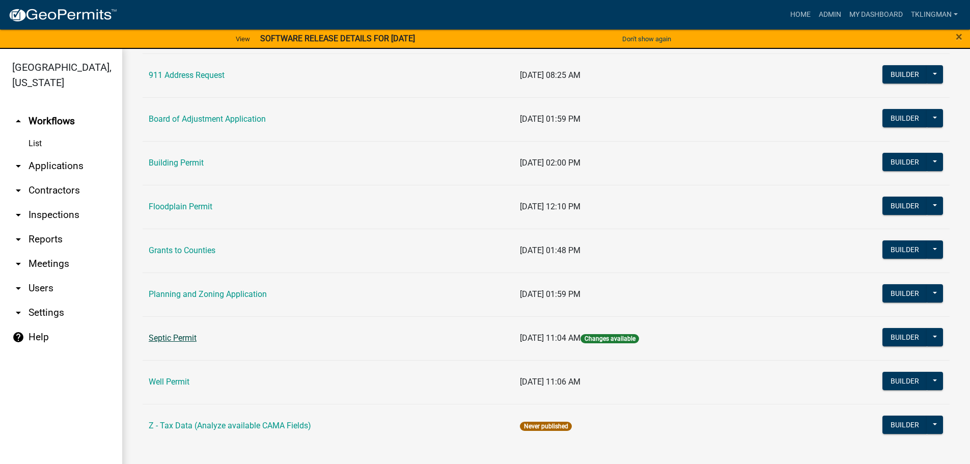
click at [182, 335] on link "Septic Permit" at bounding box center [173, 338] width 48 height 10
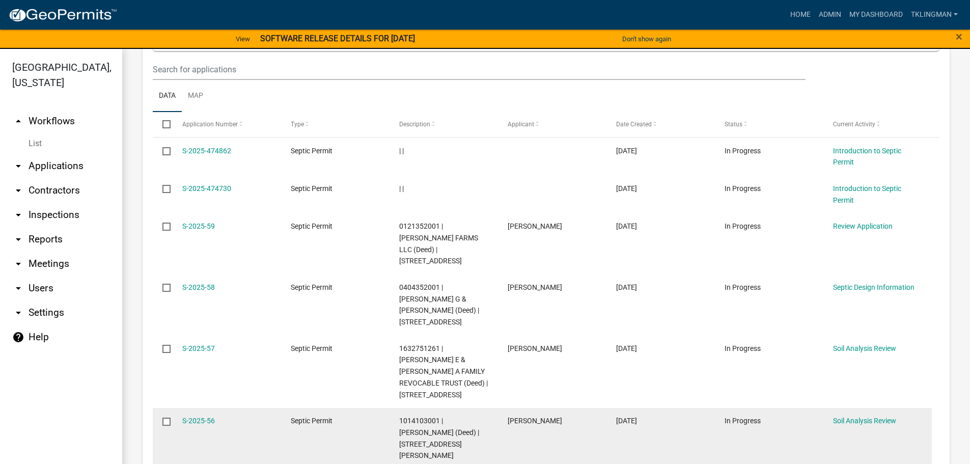
scroll to position [1222, 0]
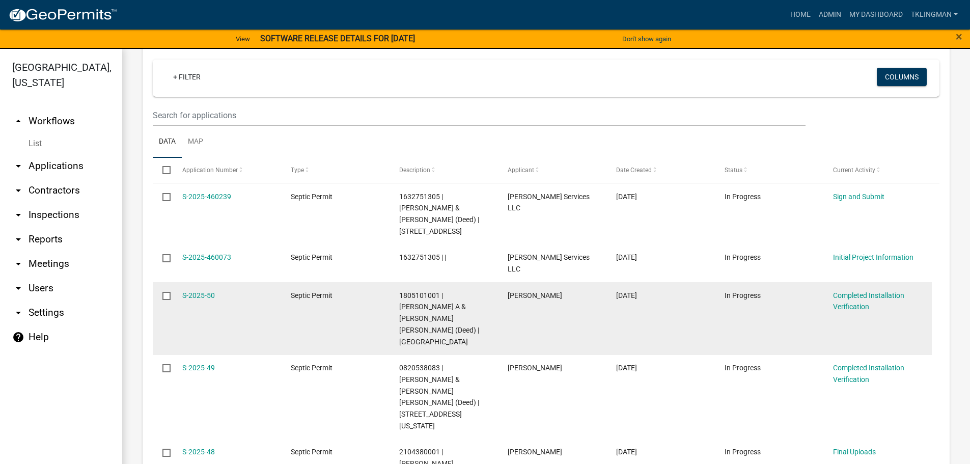
scroll to position [1222, 0]
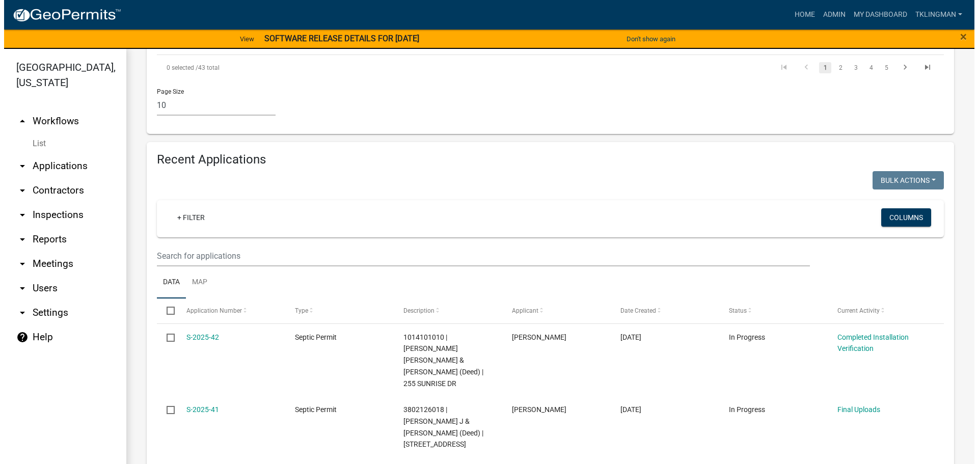
scroll to position [970, 0]
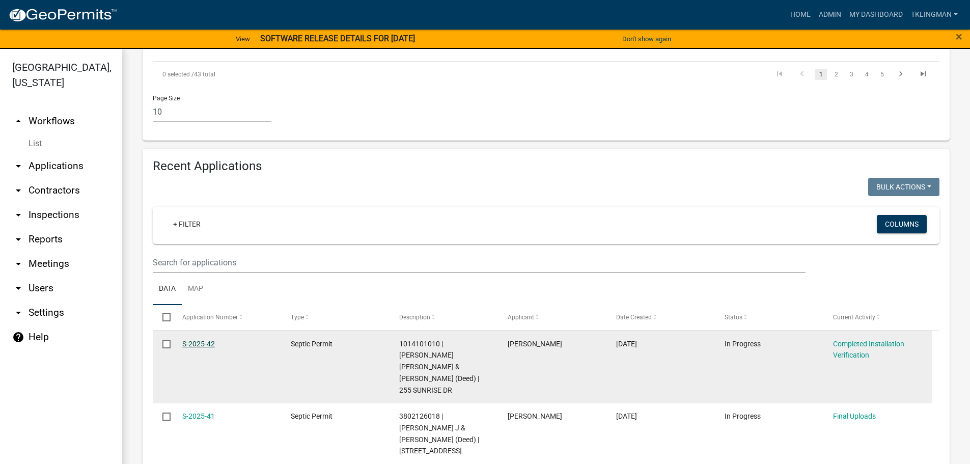
click at [190, 340] on link "S-2025-42" at bounding box center [198, 344] width 33 height 8
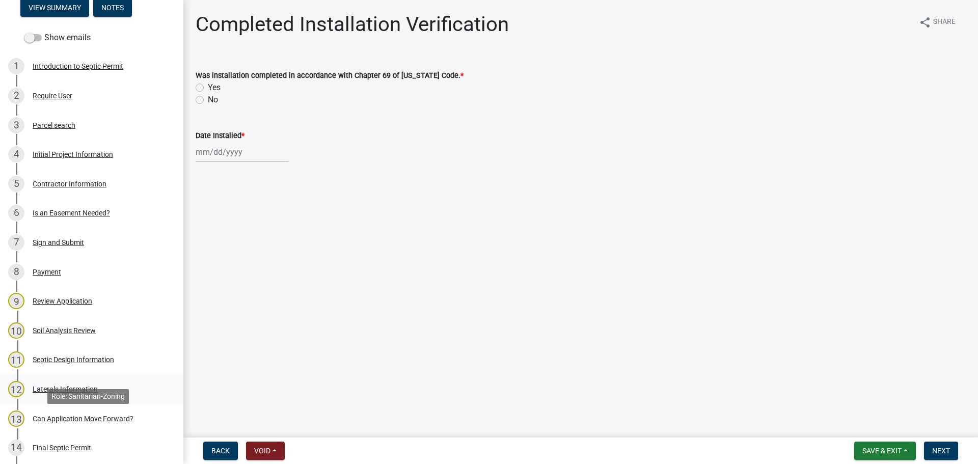
scroll to position [102, 0]
click at [83, 355] on div "Septic Design Information" at bounding box center [73, 358] width 81 height 7
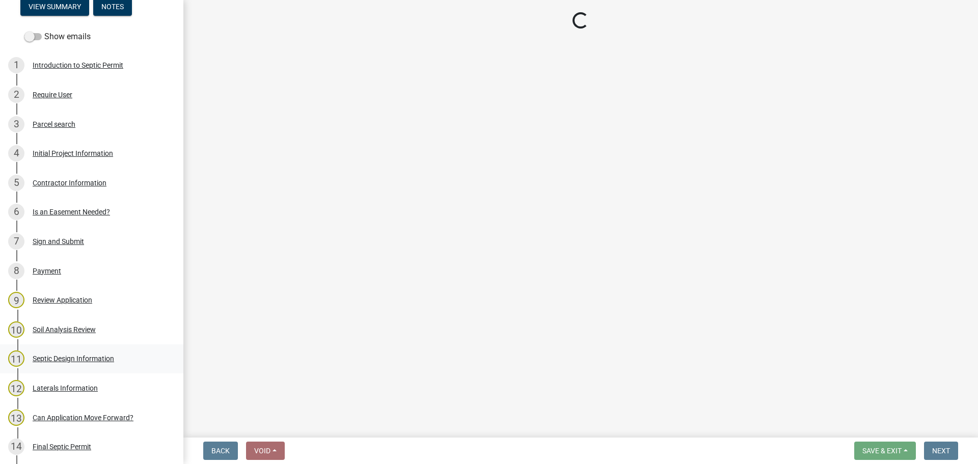
select select "f1d0e1b8-b818-4402-b9ad-74fd73191869"
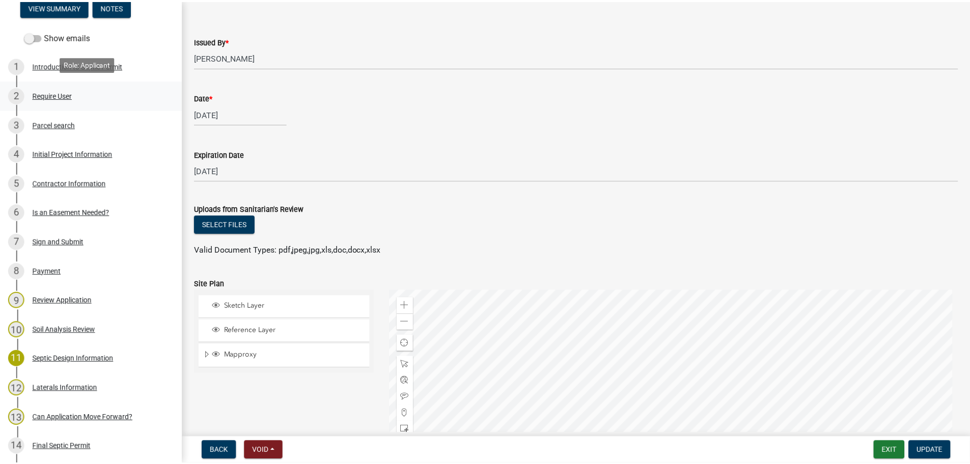
scroll to position [0, 0]
